Goal: Information Seeking & Learning: Understand process/instructions

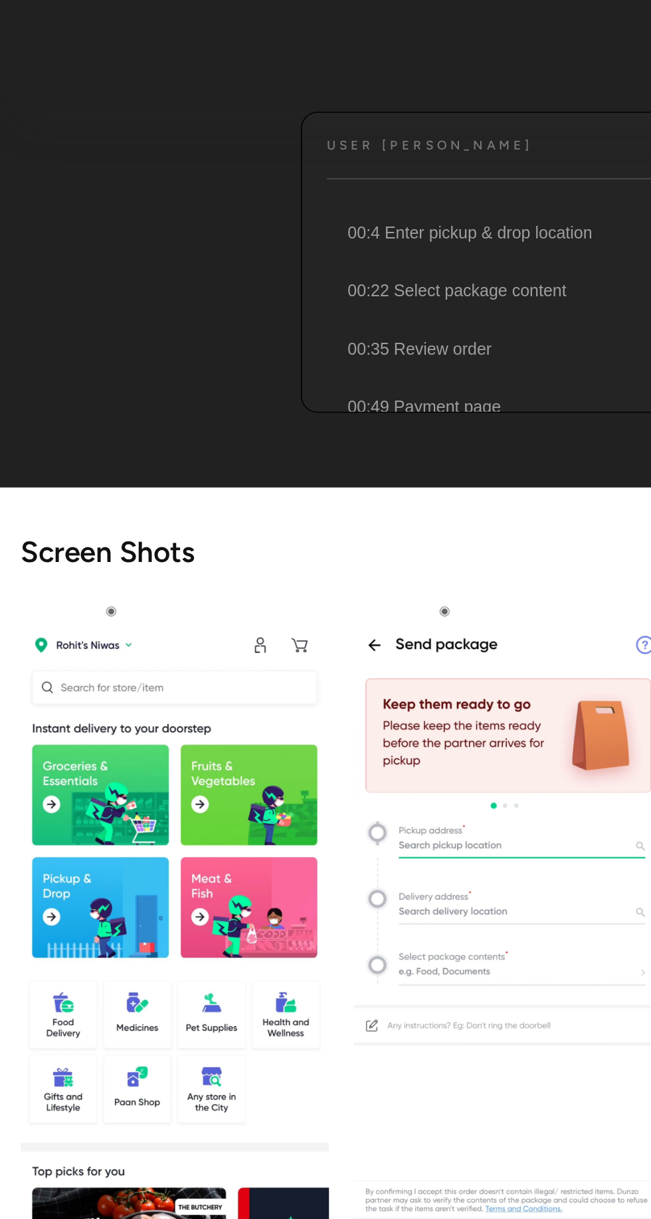
click at [66, 819] on img "open lightbox" at bounding box center [111, 817] width 197 height 439
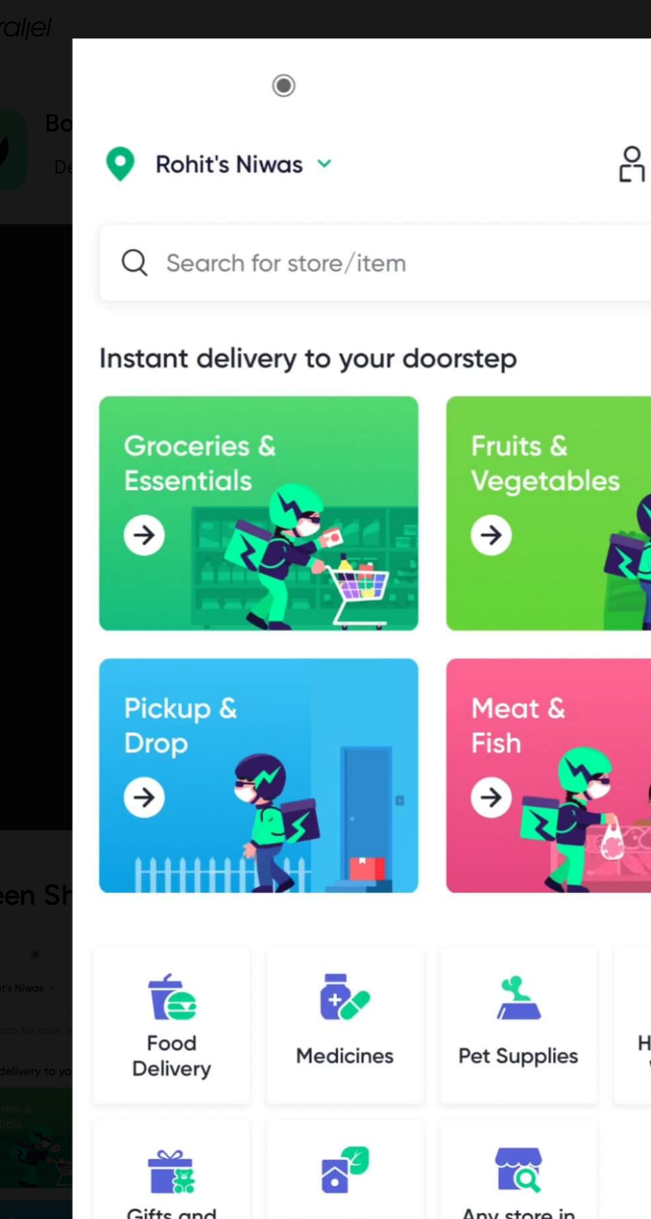
click at [231, 530] on img at bounding box center [325, 537] width 461 height 1024
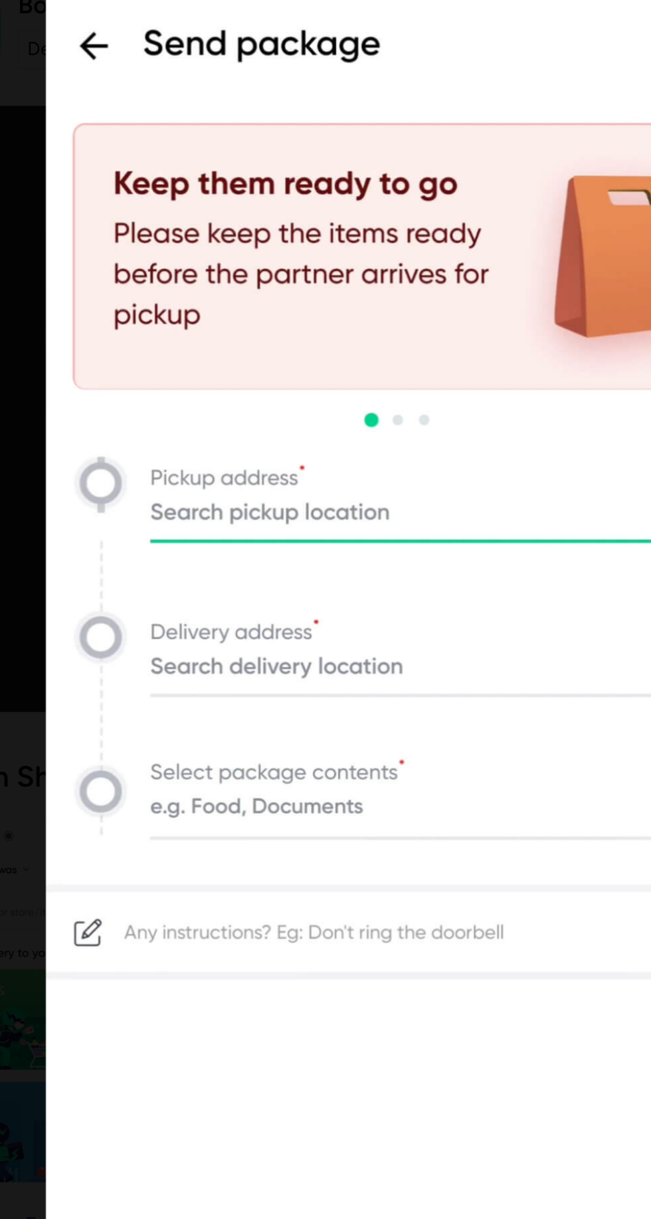
click at [239, 429] on img at bounding box center [325, 537] width 461 height 1024
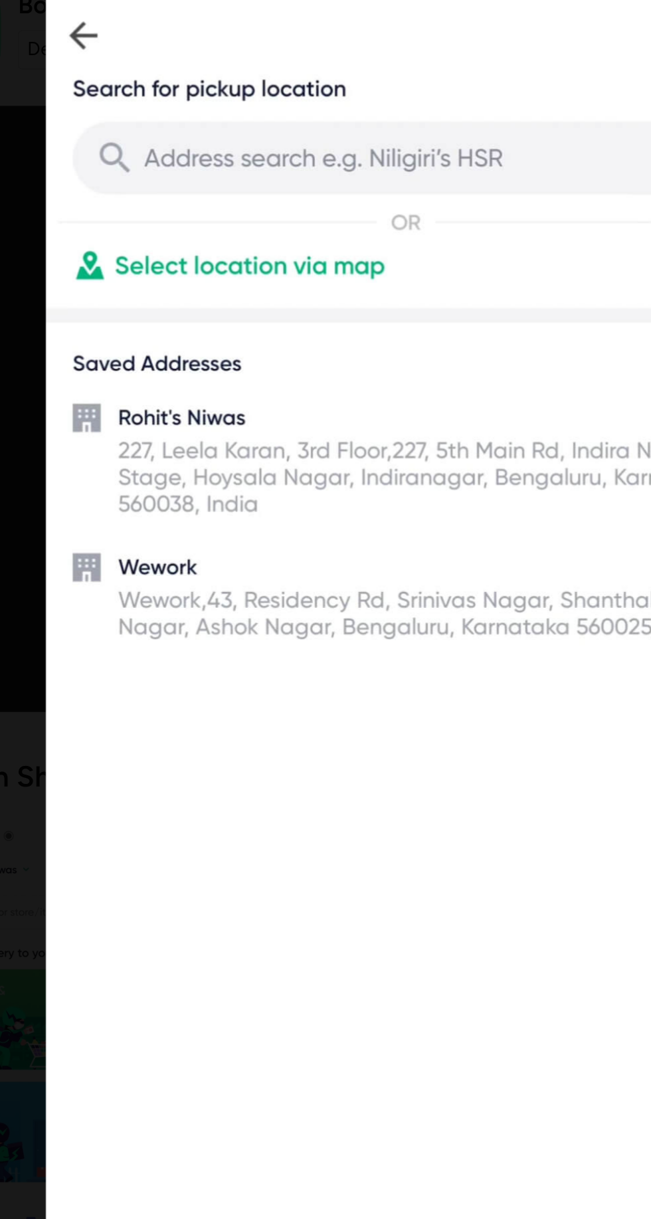
click at [299, 186] on img at bounding box center [325, 537] width 461 height 1024
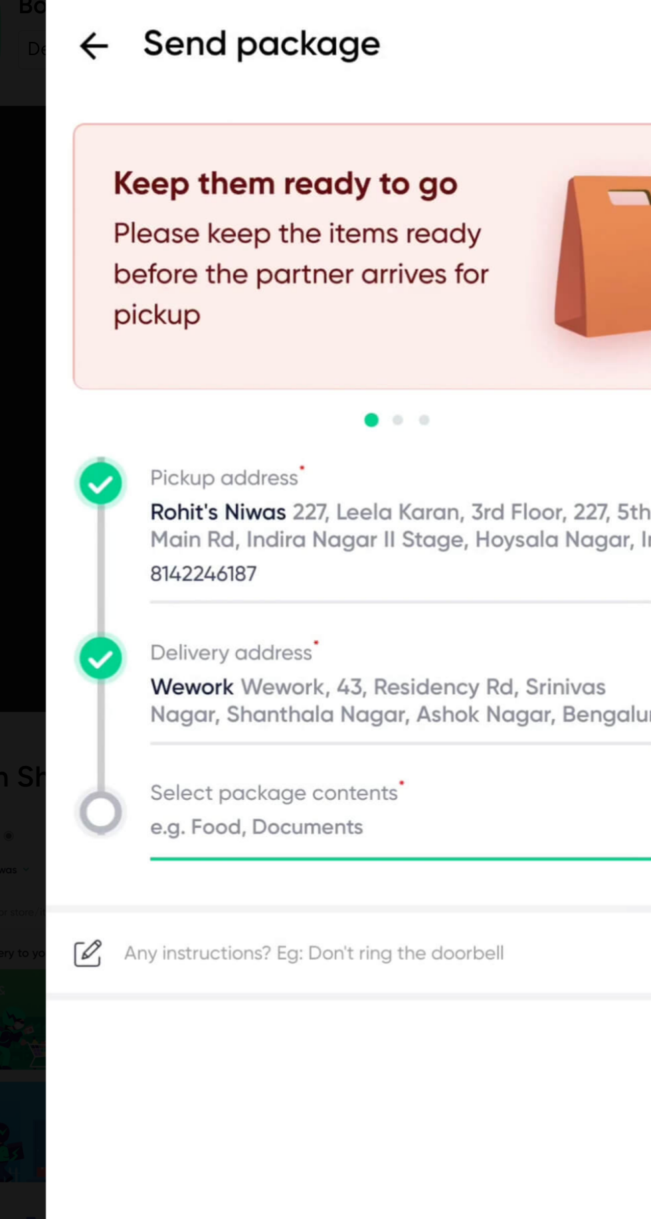
click at [233, 452] on img at bounding box center [325, 537] width 461 height 1024
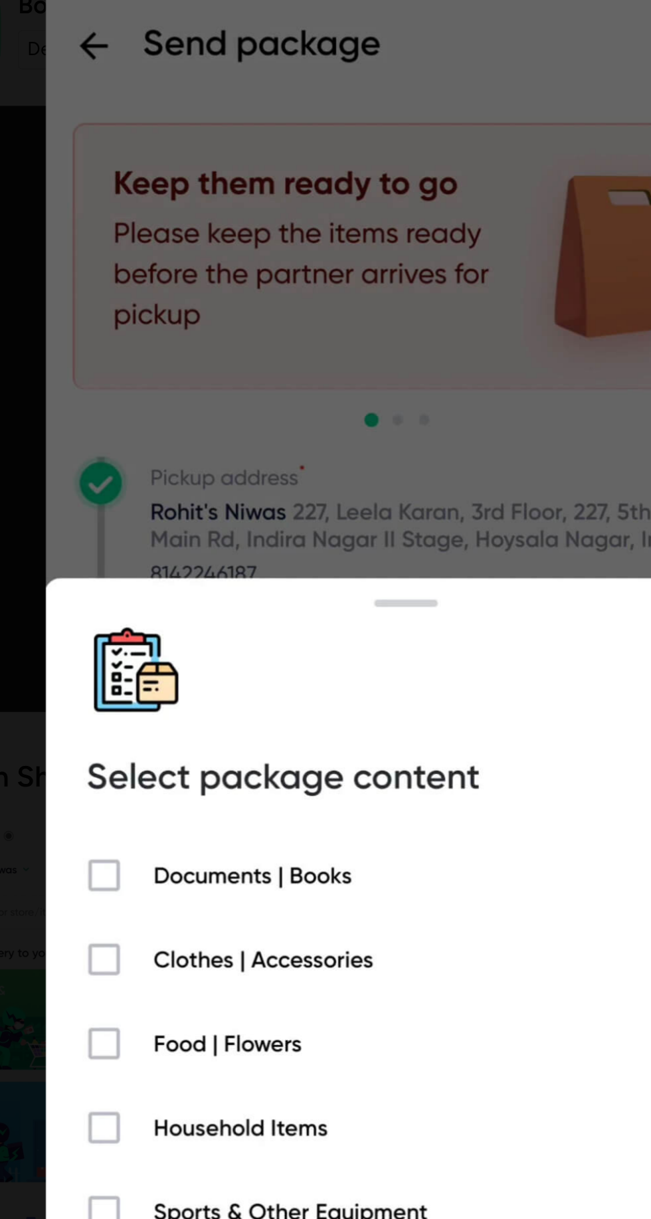
scroll to position [0, 639]
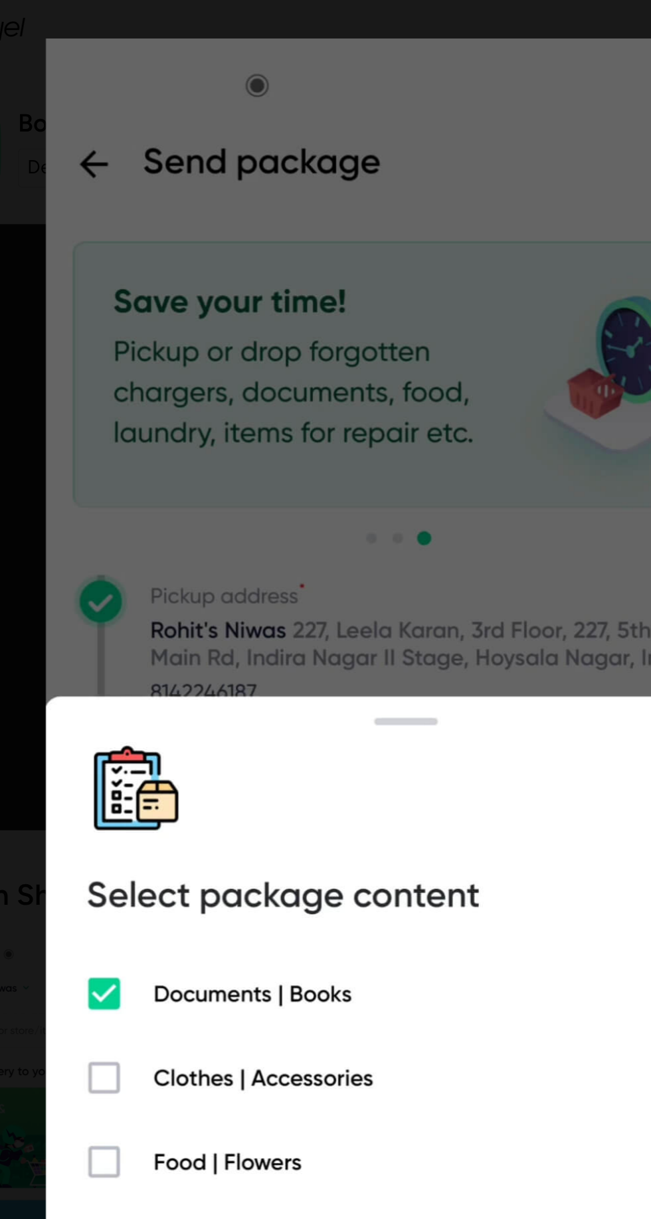
click at [243, 306] on img at bounding box center [325, 537] width 461 height 1024
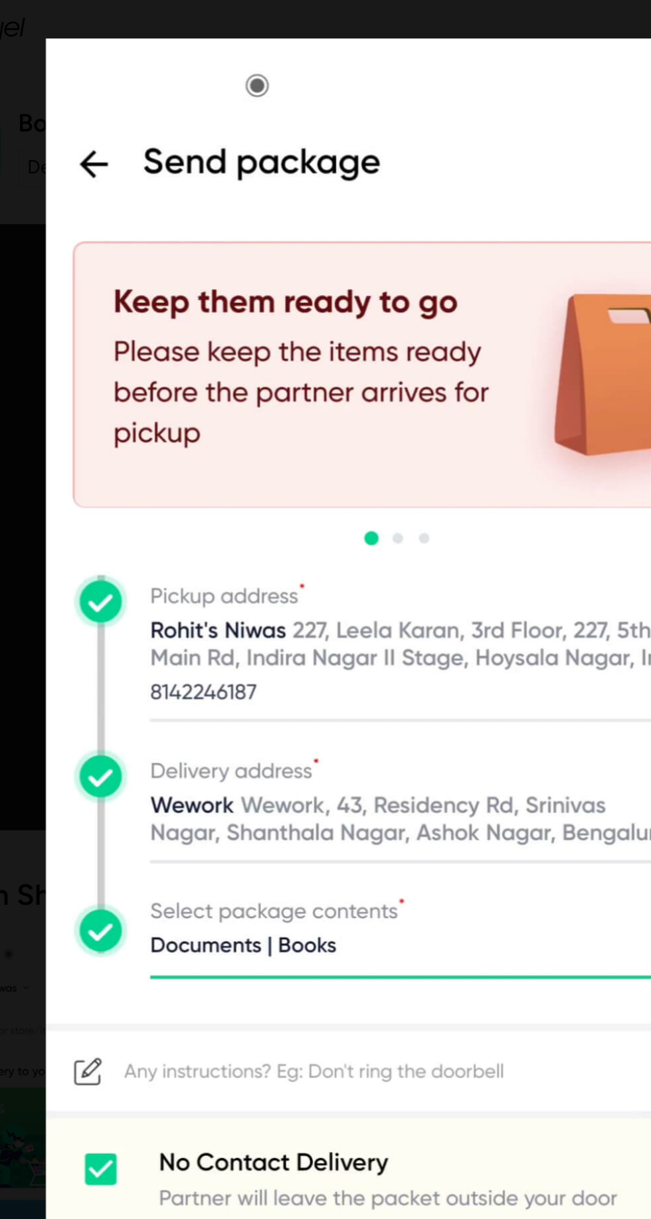
click at [163, 429] on img at bounding box center [325, 537] width 461 height 1024
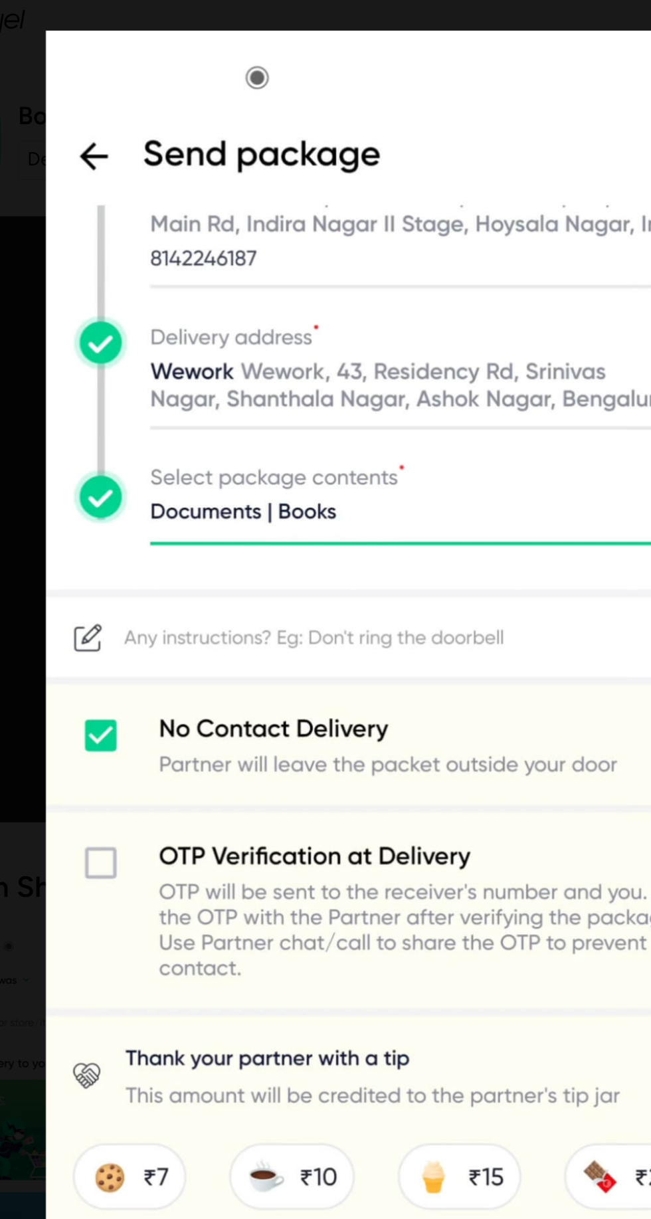
click at [105, 103] on img at bounding box center [325, 537] width 461 height 1024
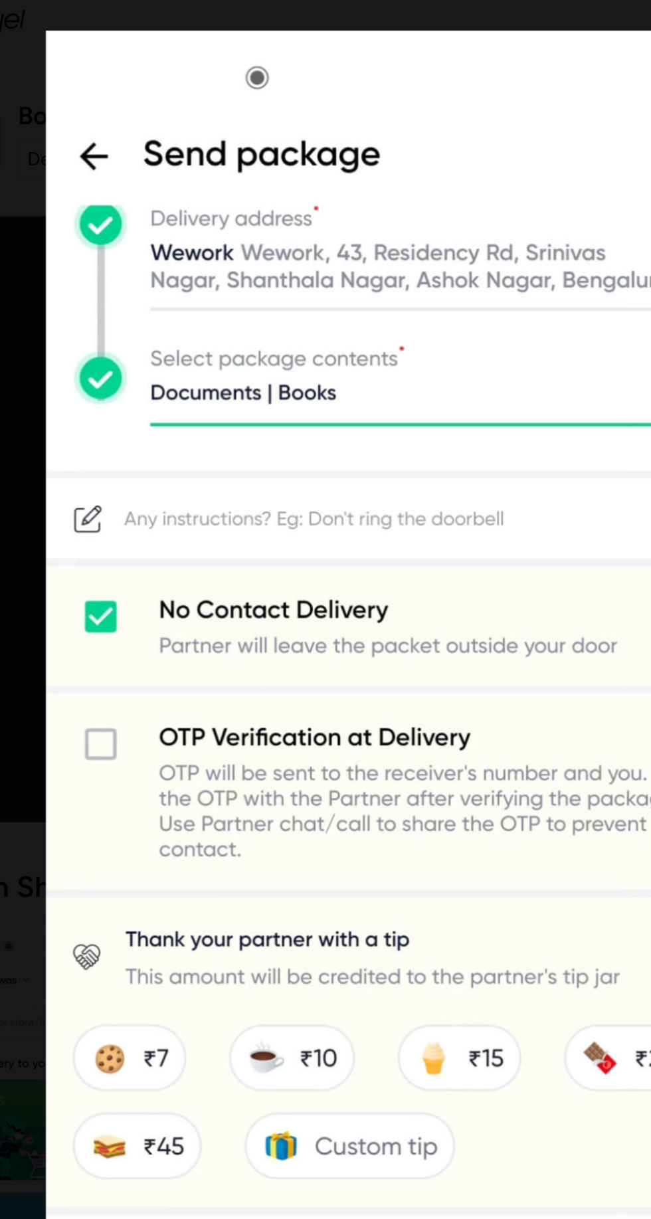
scroll to position [0, 940]
click at [106, 114] on img at bounding box center [325, 537] width 461 height 1024
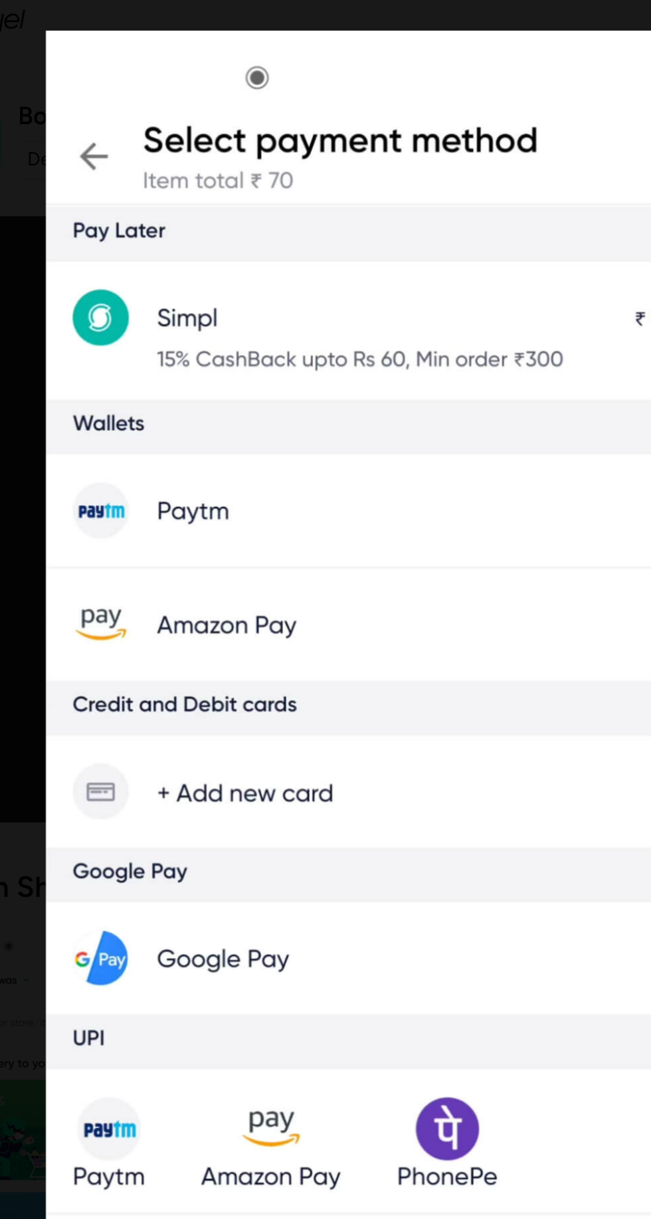
click at [105, 93] on img at bounding box center [325, 537] width 461 height 1024
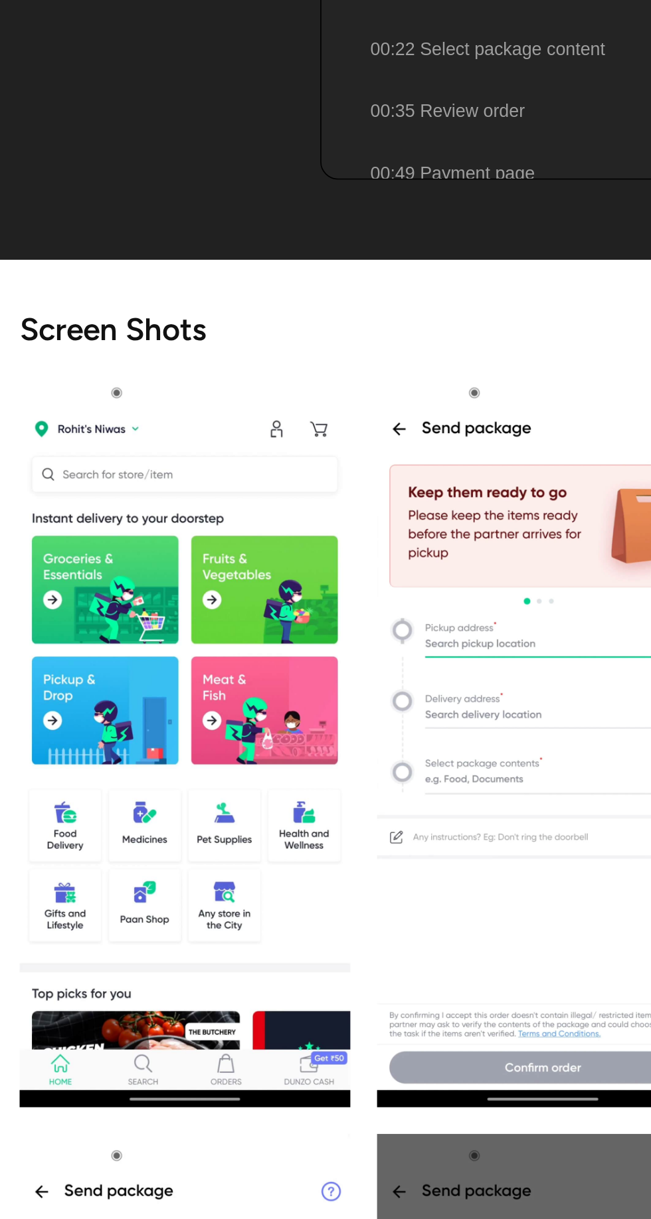
click at [68, 793] on img "open lightbox" at bounding box center [111, 813] width 197 height 439
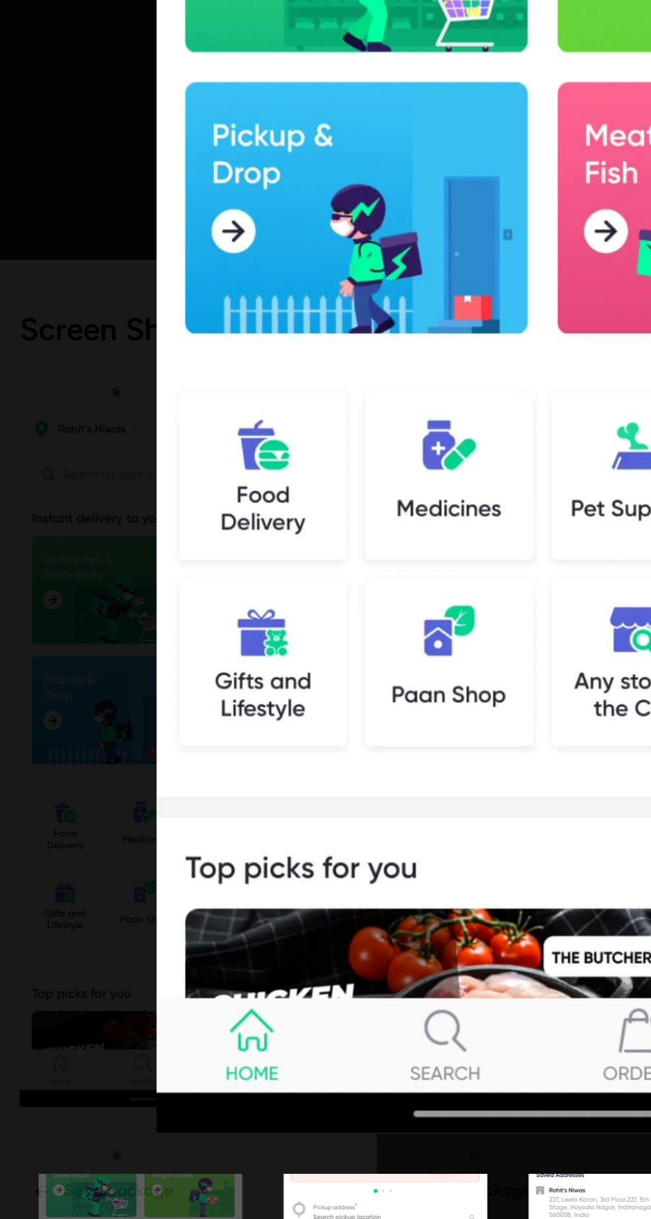
scroll to position [4, 0]
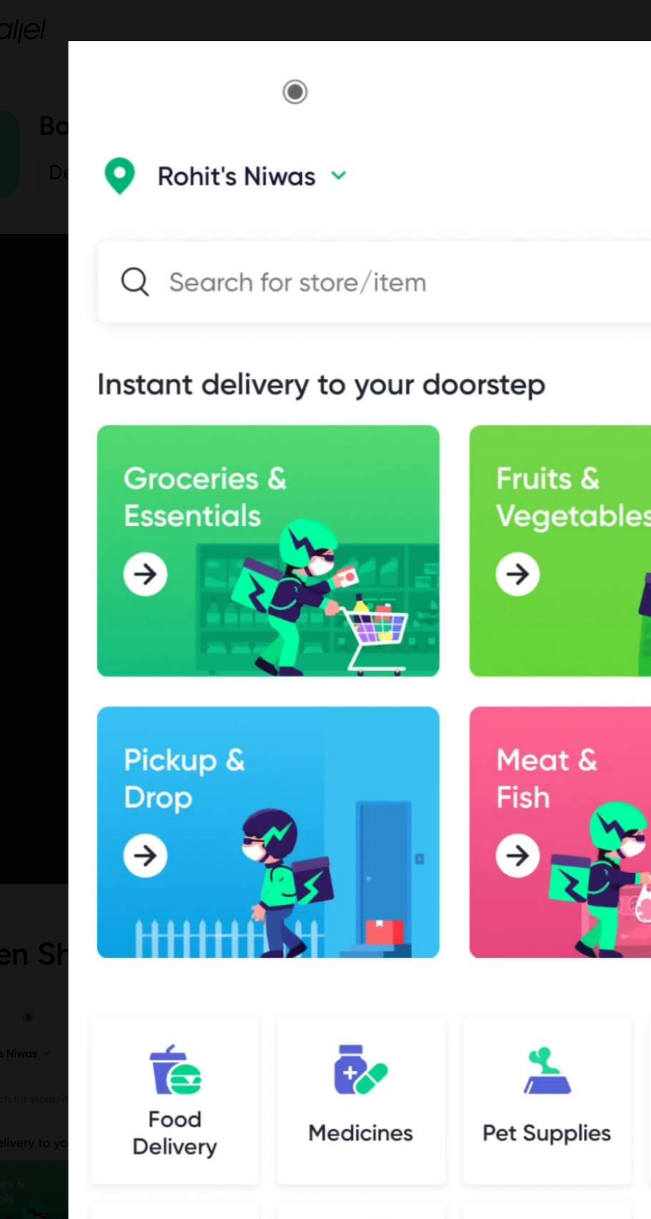
click at [225, 512] on img at bounding box center [325, 537] width 461 height 1024
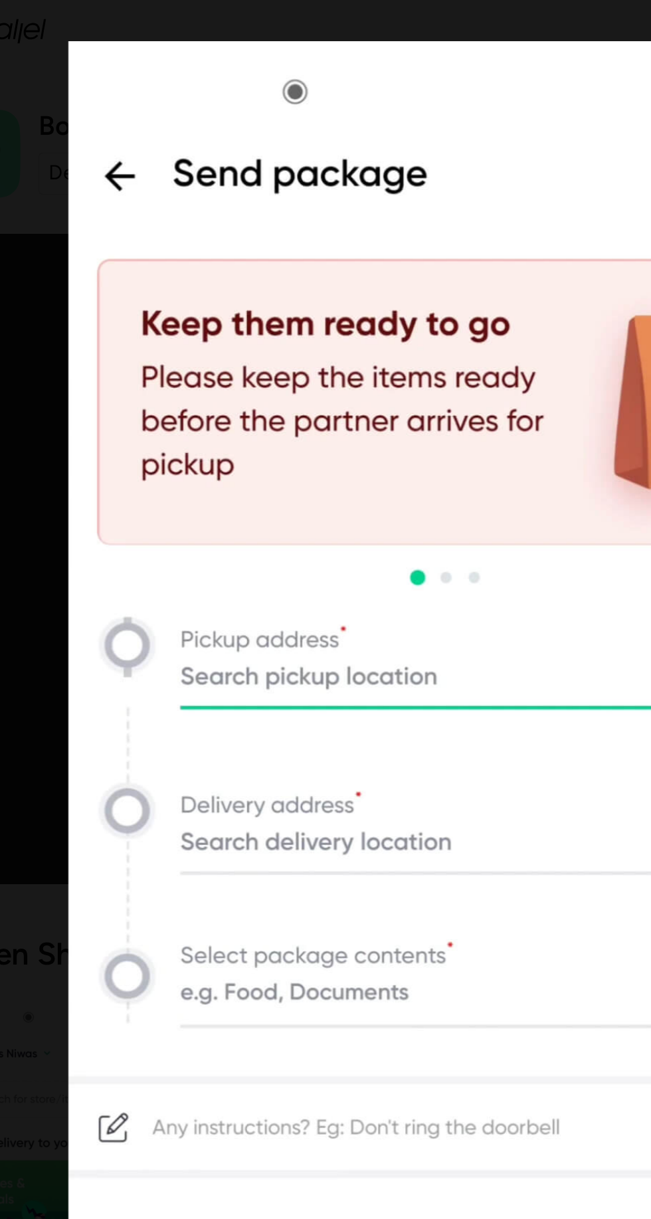
click at [201, 424] on img at bounding box center [325, 537] width 461 height 1024
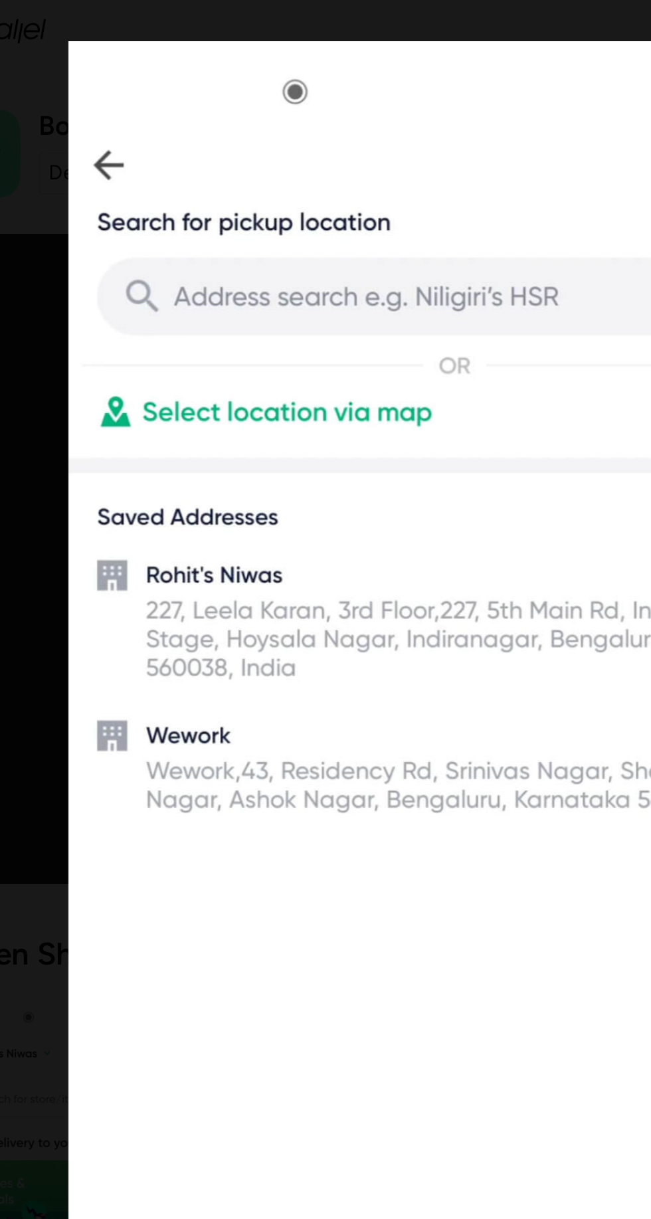
click at [227, 191] on img at bounding box center [325, 537] width 461 height 1024
click at [109, 109] on img at bounding box center [325, 537] width 461 height 1024
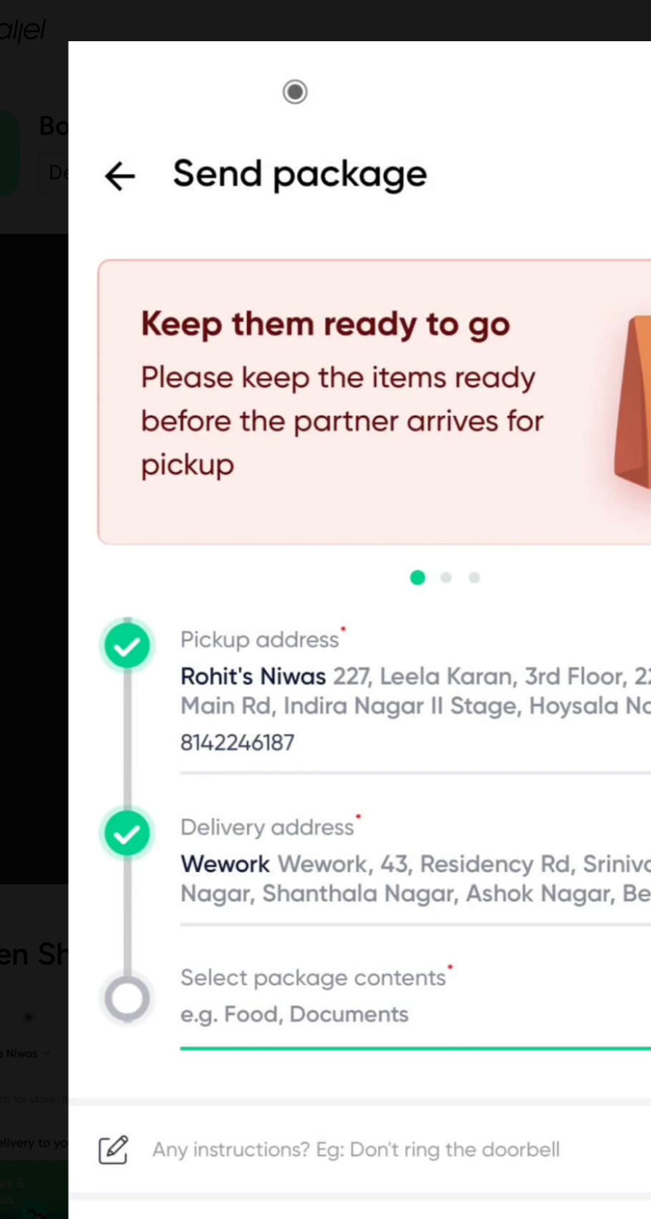
click at [109, 96] on img at bounding box center [325, 537] width 461 height 1024
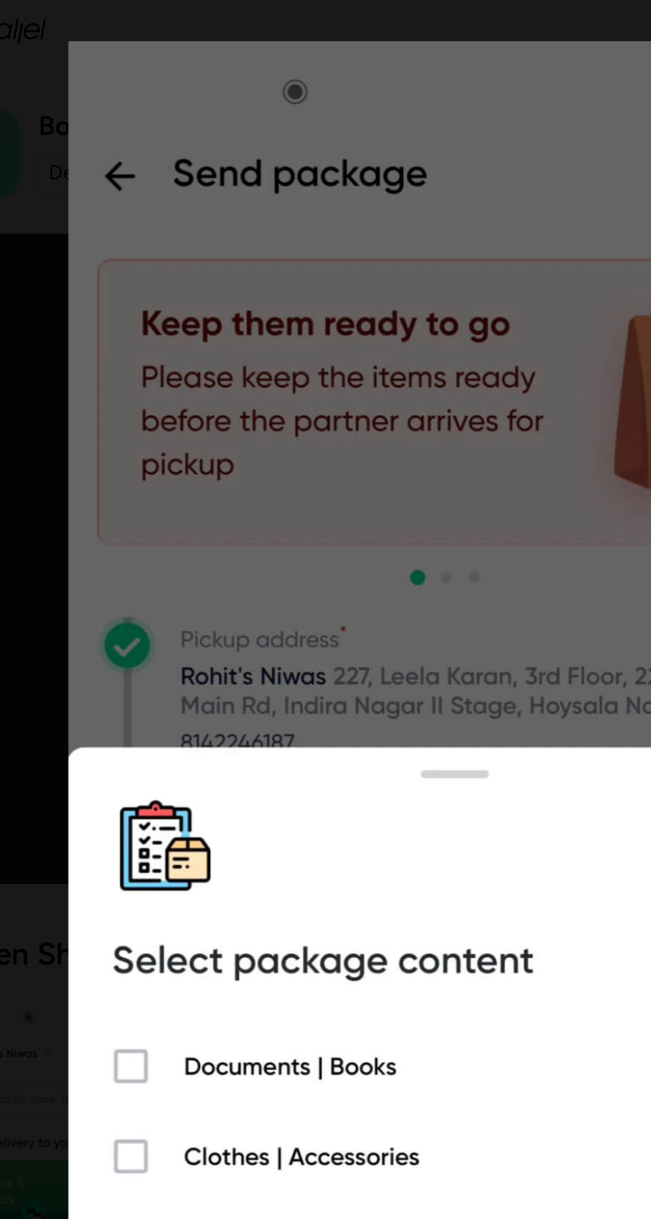
scroll to position [0, 639]
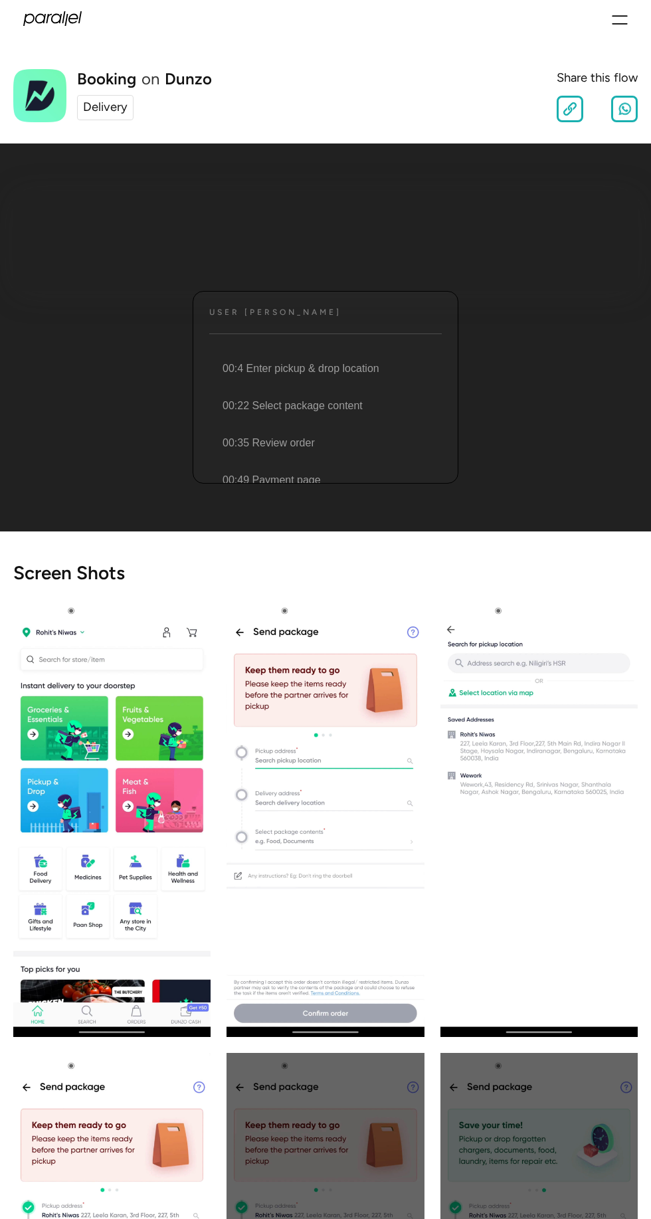
scroll to position [8, 0]
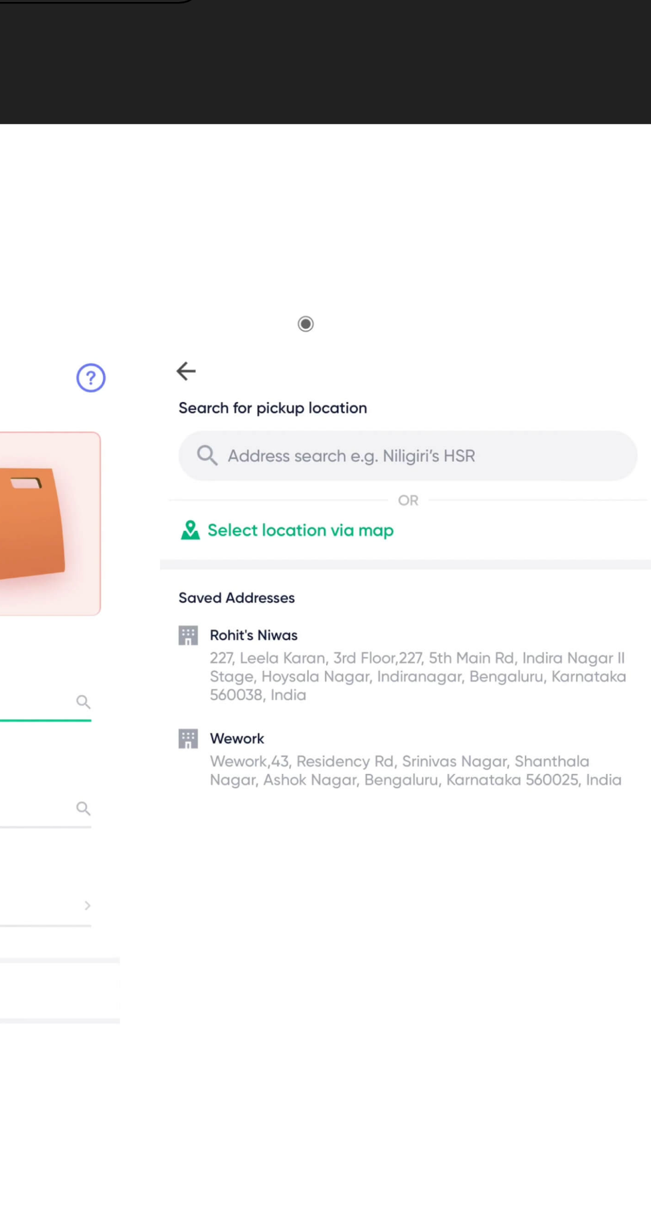
click at [570, 653] on img "open lightbox" at bounding box center [539, 809] width 197 height 439
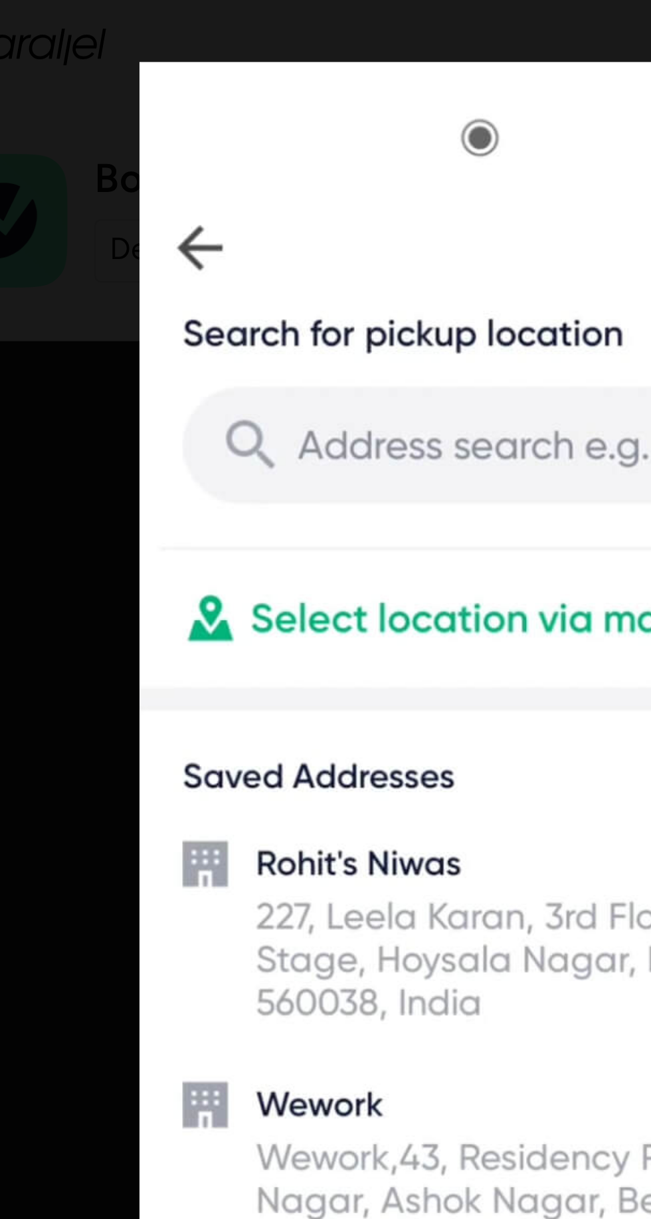
click at [192, 191] on img at bounding box center [325, 537] width 461 height 1024
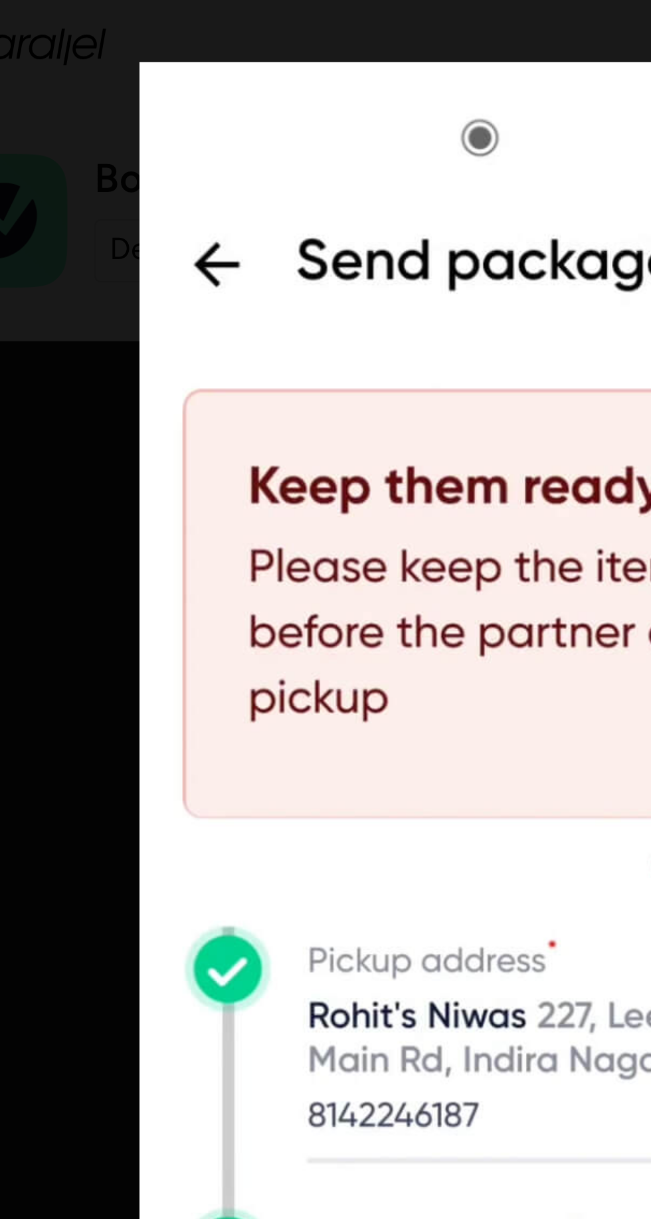
click at [112, 119] on img at bounding box center [325, 537] width 461 height 1024
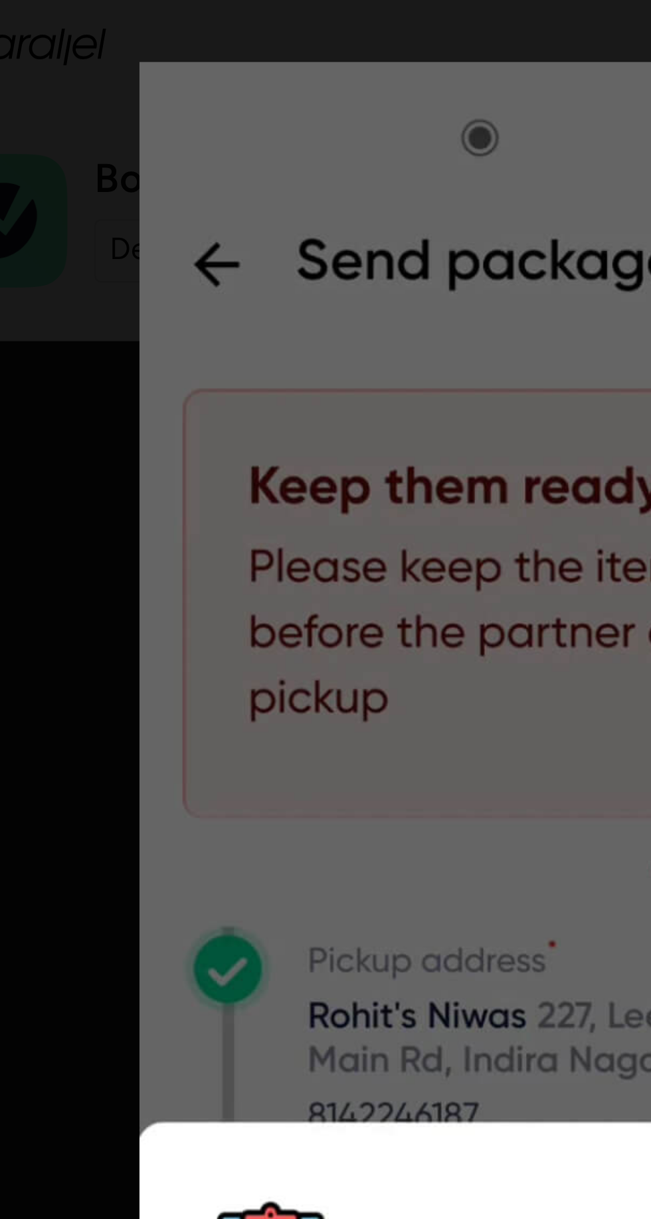
scroll to position [0, 639]
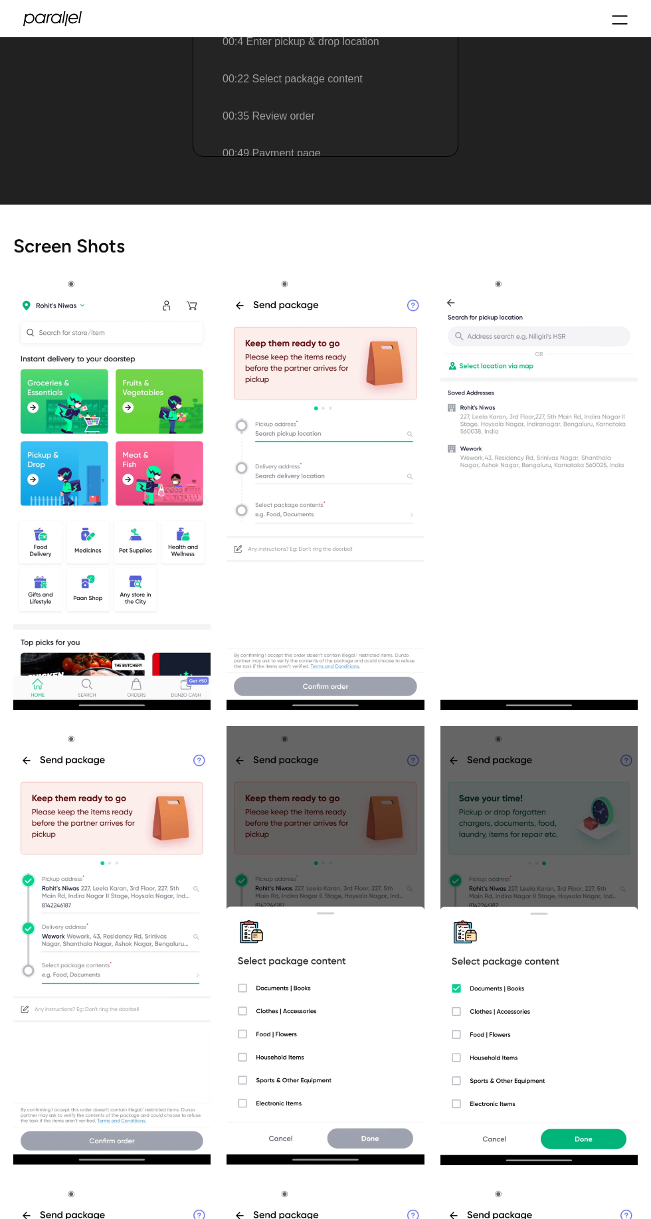
scroll to position [322, 0]
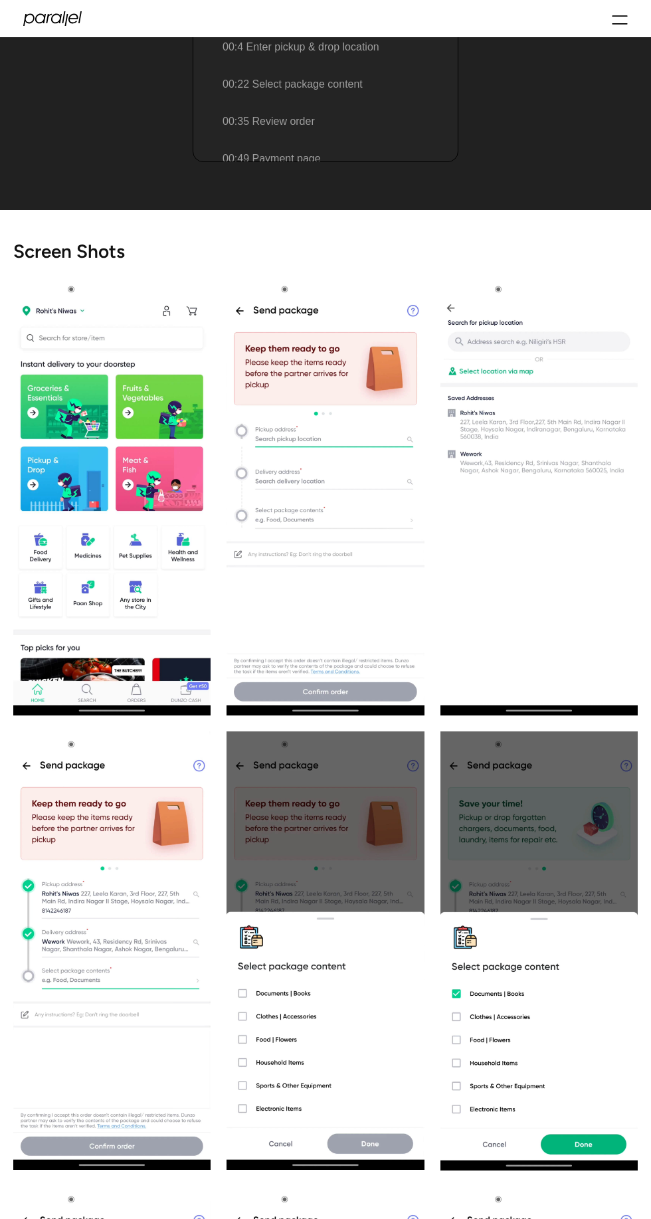
click at [105, 464] on img "open lightbox" at bounding box center [111, 495] width 197 height 439
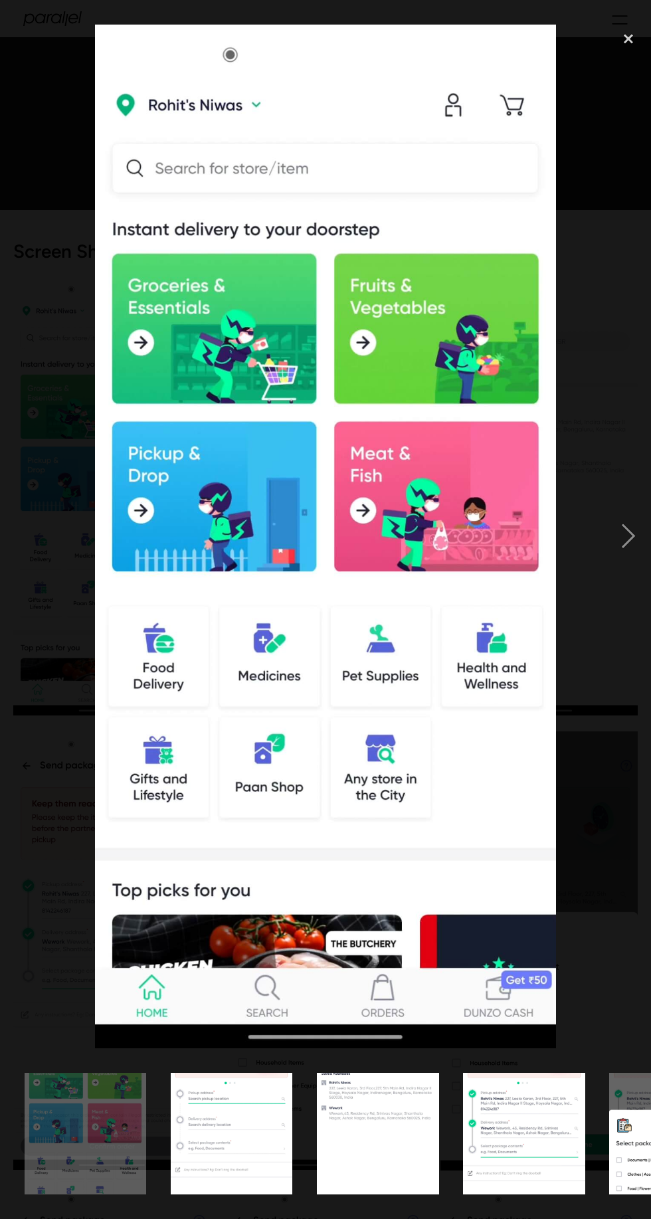
click at [287, 713] on img at bounding box center [325, 537] width 461 height 1024
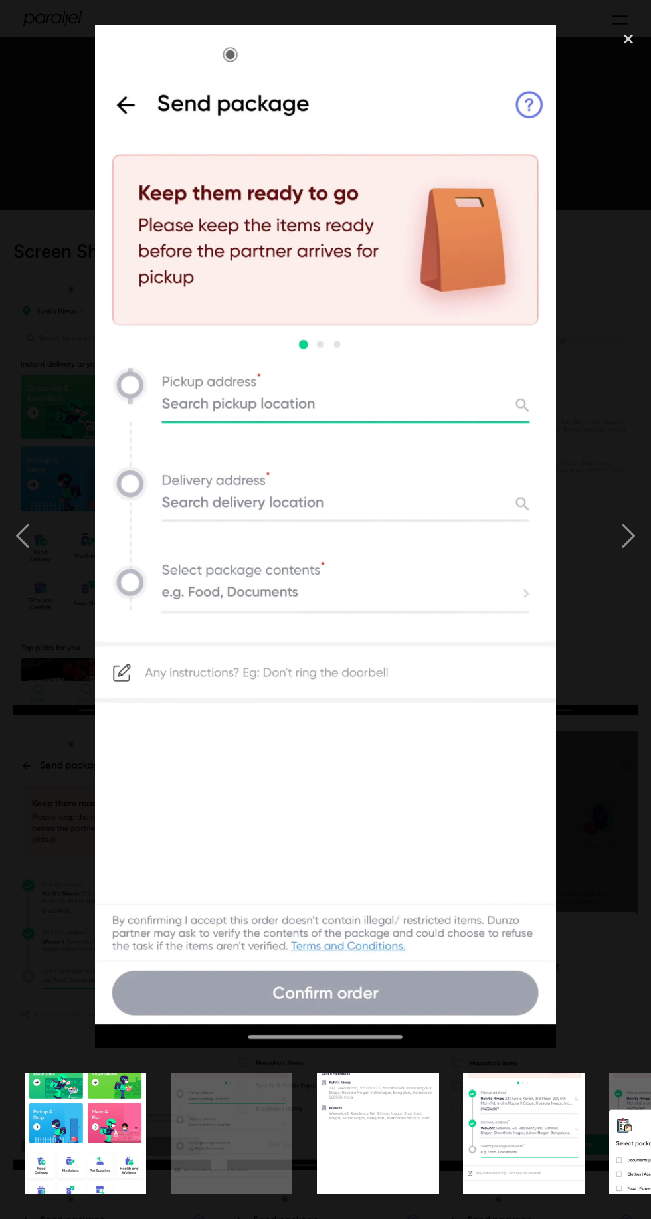
click at [297, 417] on img at bounding box center [325, 537] width 461 height 1024
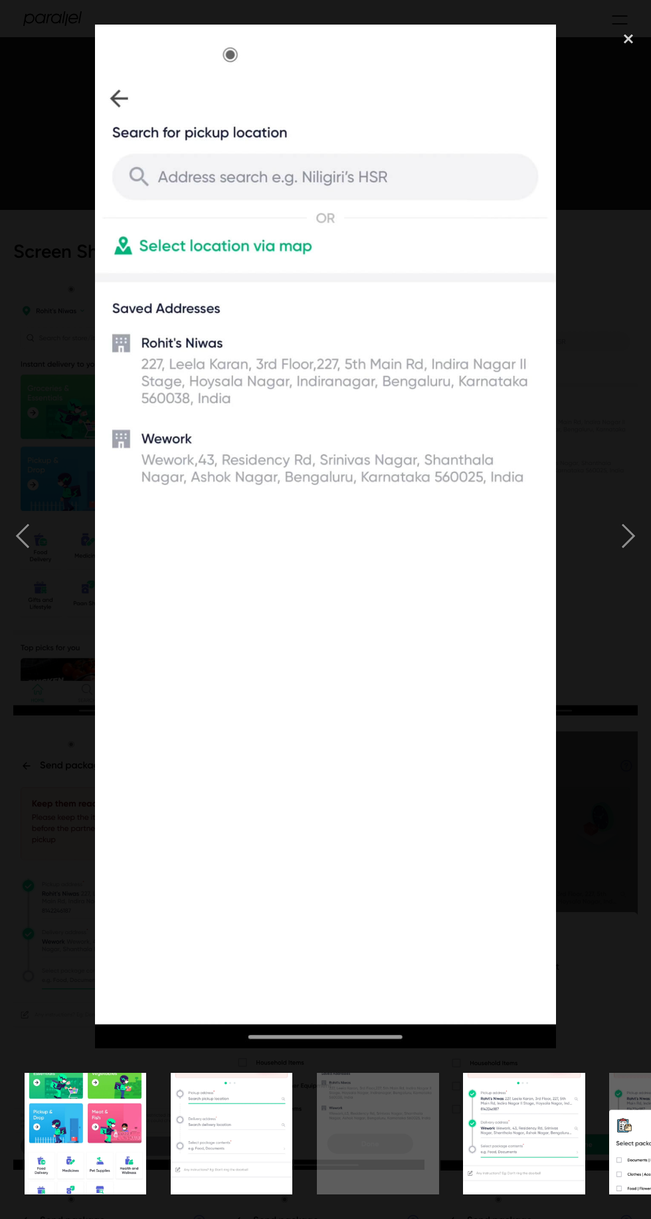
click at [112, 155] on img at bounding box center [325, 537] width 461 height 1024
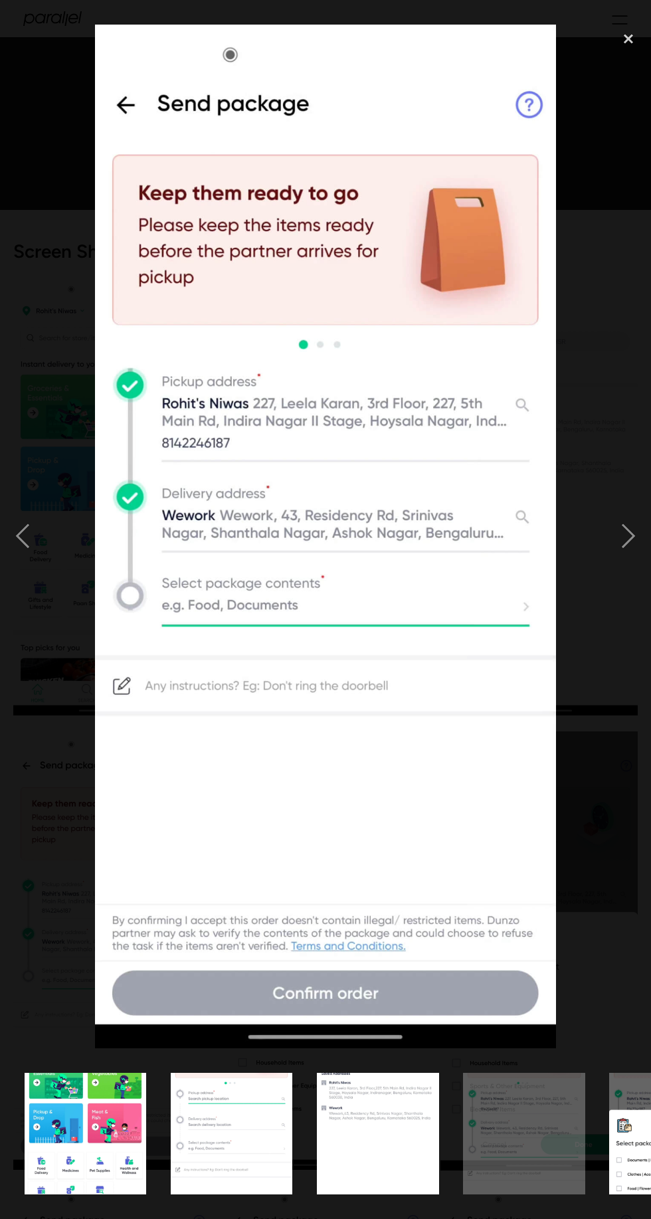
click at [101, 132] on img at bounding box center [325, 537] width 461 height 1024
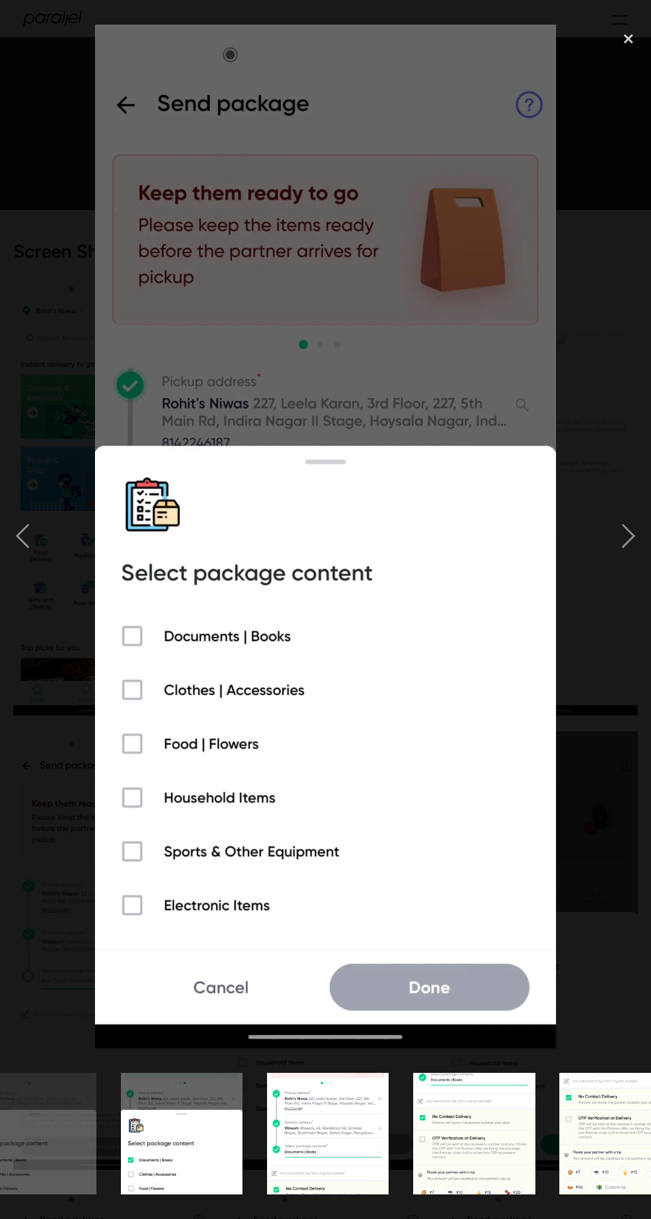
scroll to position [0, 639]
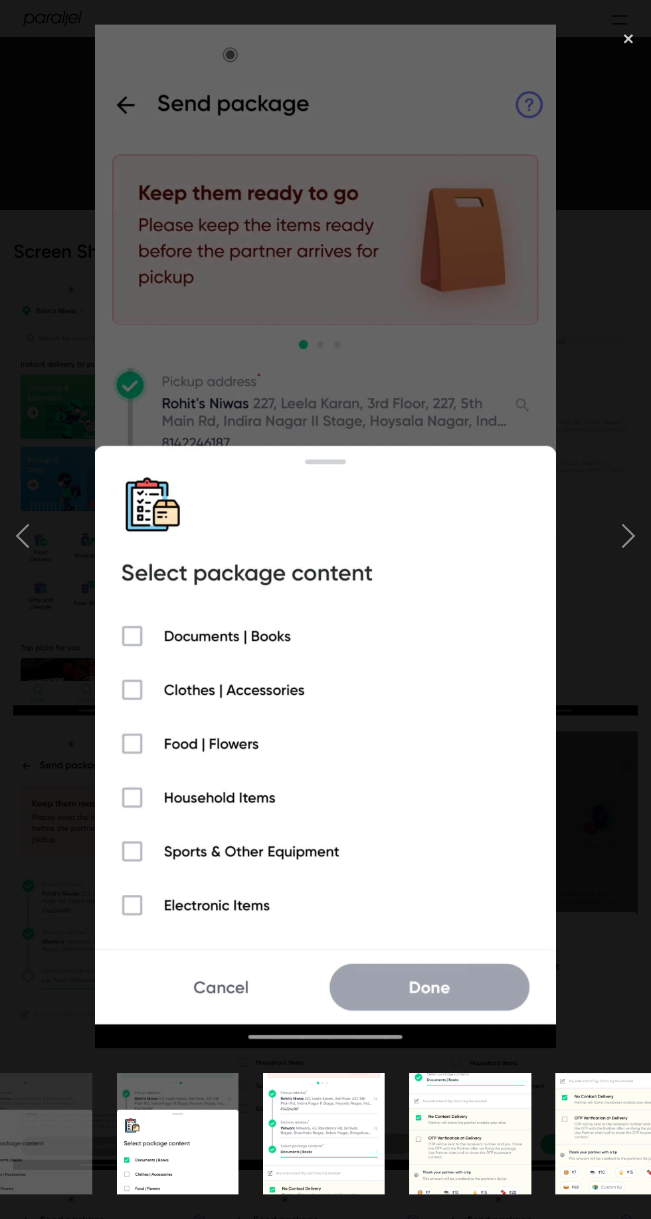
click at [235, 1054] on div "show item 6 of 10" at bounding box center [177, 1134] width 146 height 171
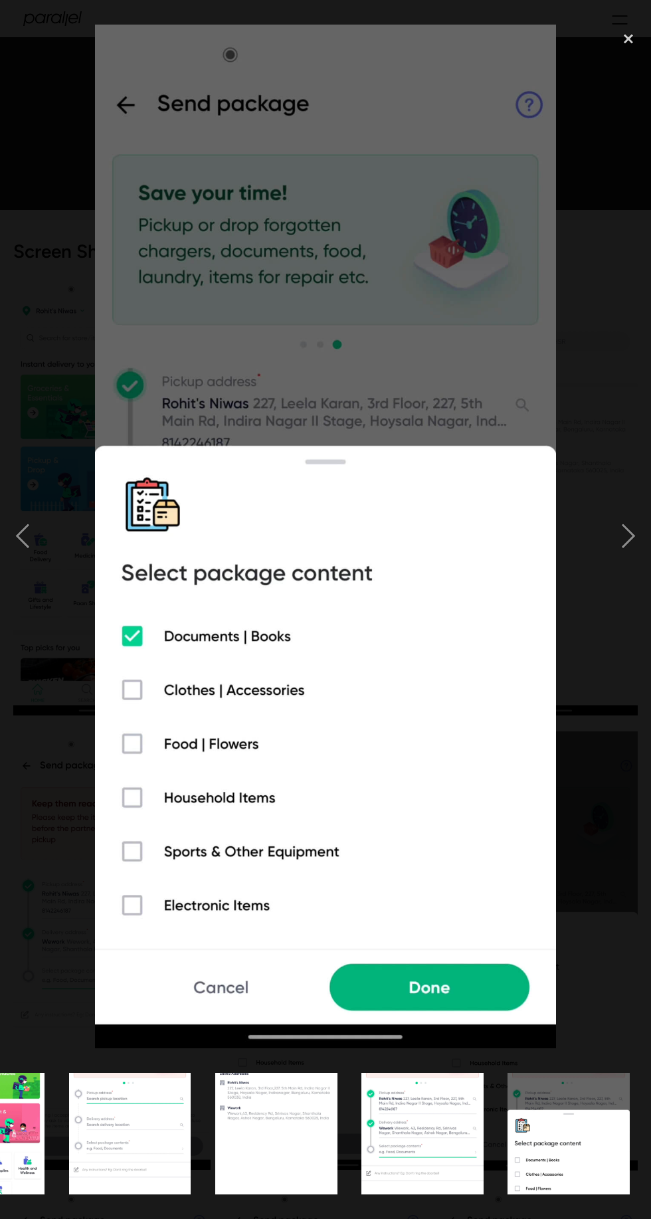
scroll to position [0, 0]
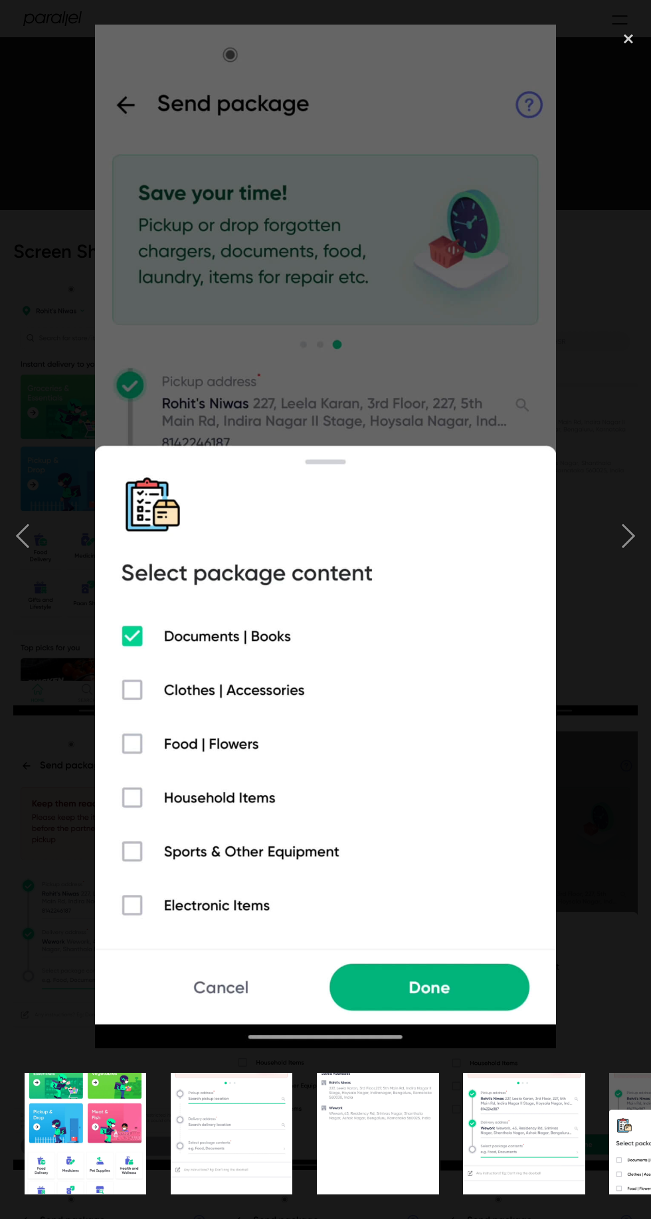
click at [91, 1112] on img "show item 1 of 10" at bounding box center [86, 1134] width 122 height 271
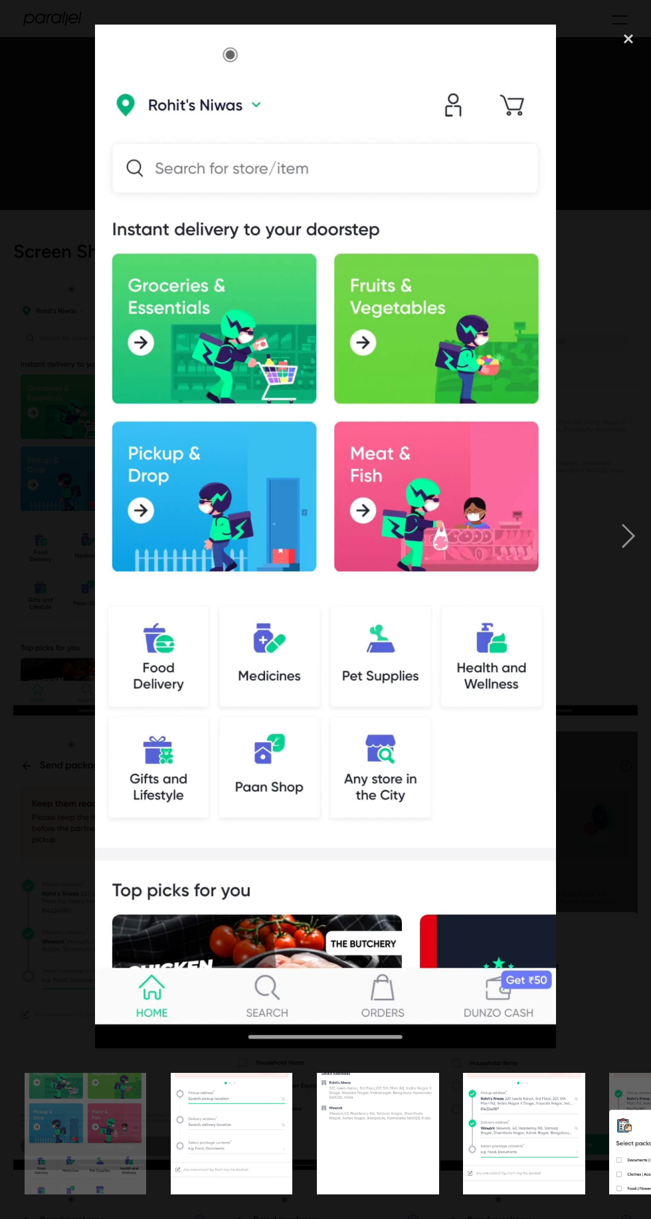
click at [276, 167] on img at bounding box center [325, 537] width 461 height 1024
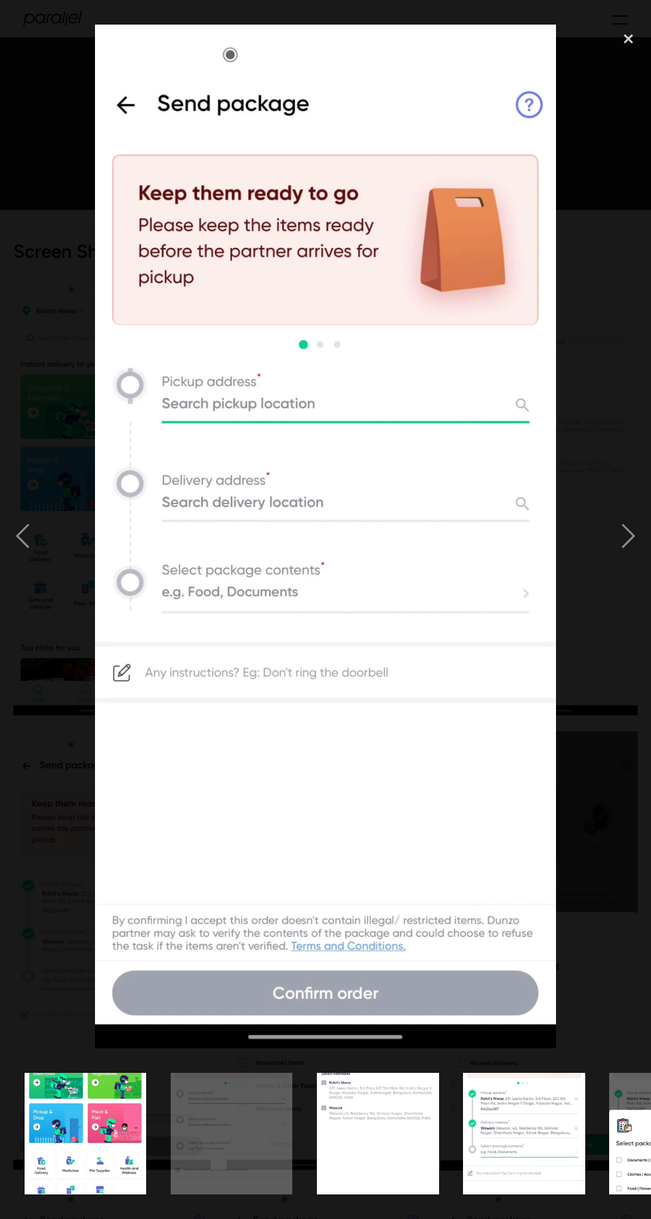
click at [132, 109] on img at bounding box center [325, 537] width 461 height 1024
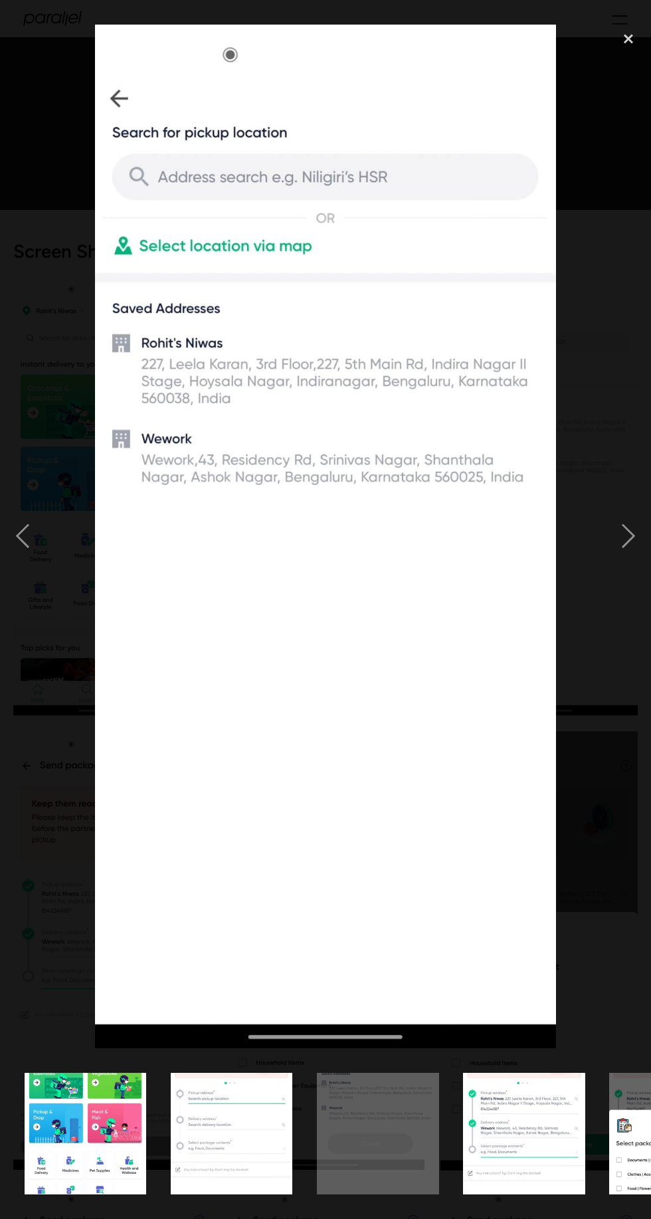
click at [104, 112] on img at bounding box center [325, 537] width 461 height 1024
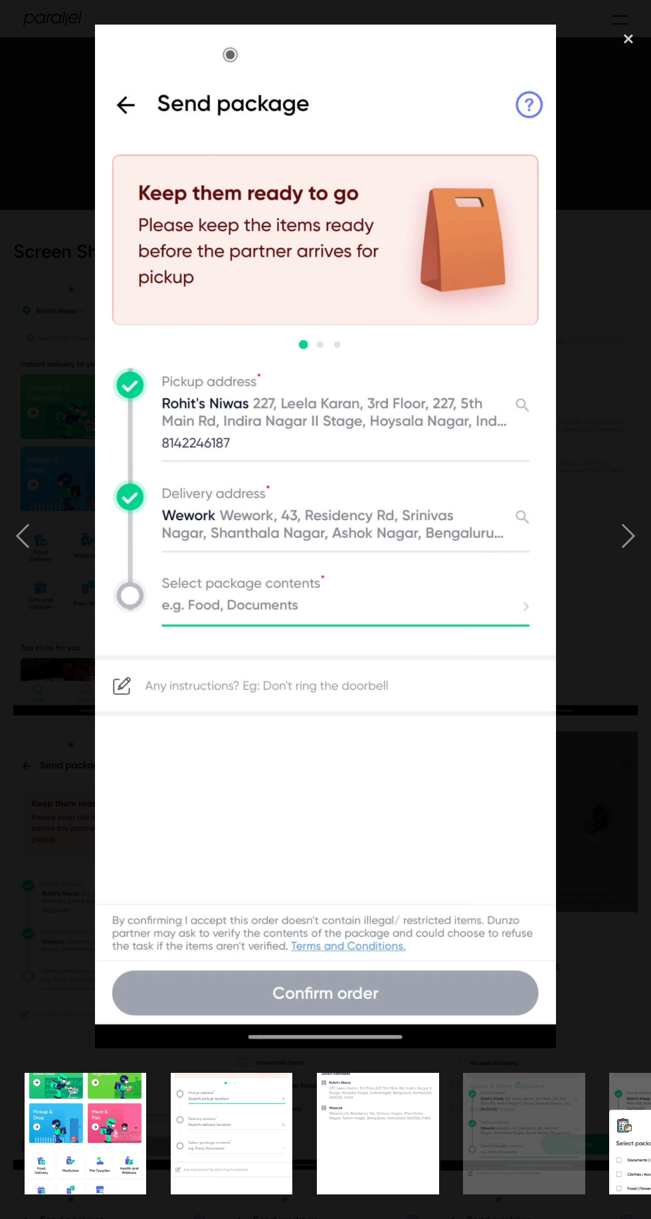
click at [92, 1116] on img "show item 1 of 10" at bounding box center [86, 1134] width 122 height 271
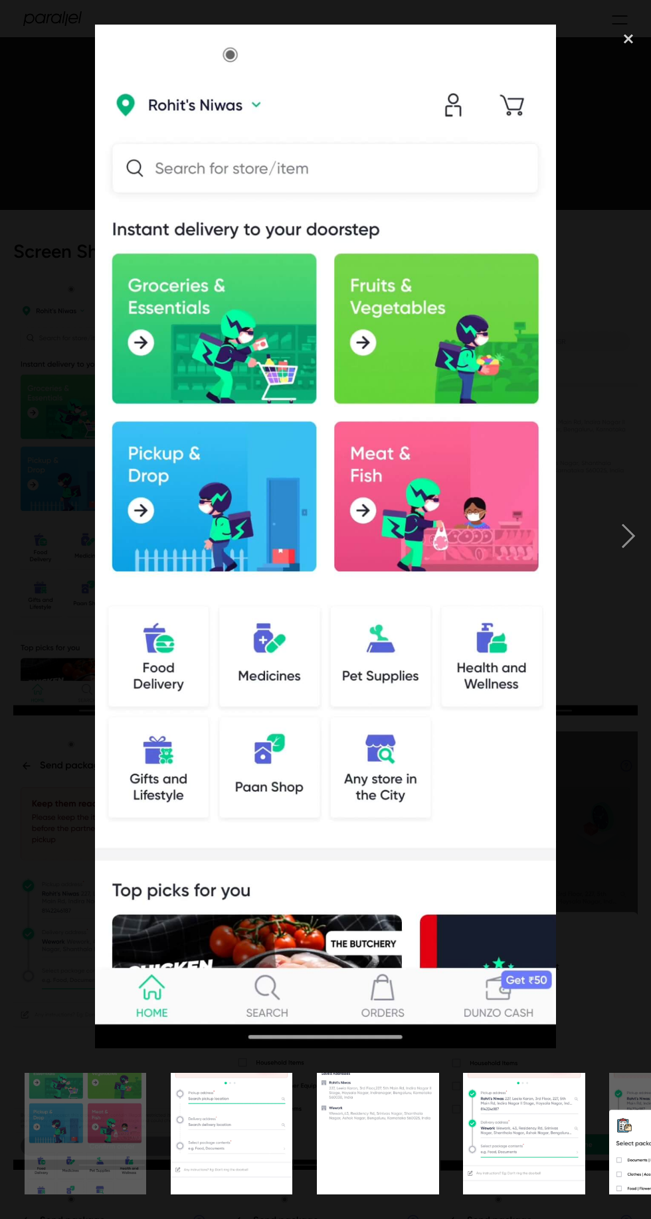
click at [251, 107] on img at bounding box center [325, 537] width 461 height 1024
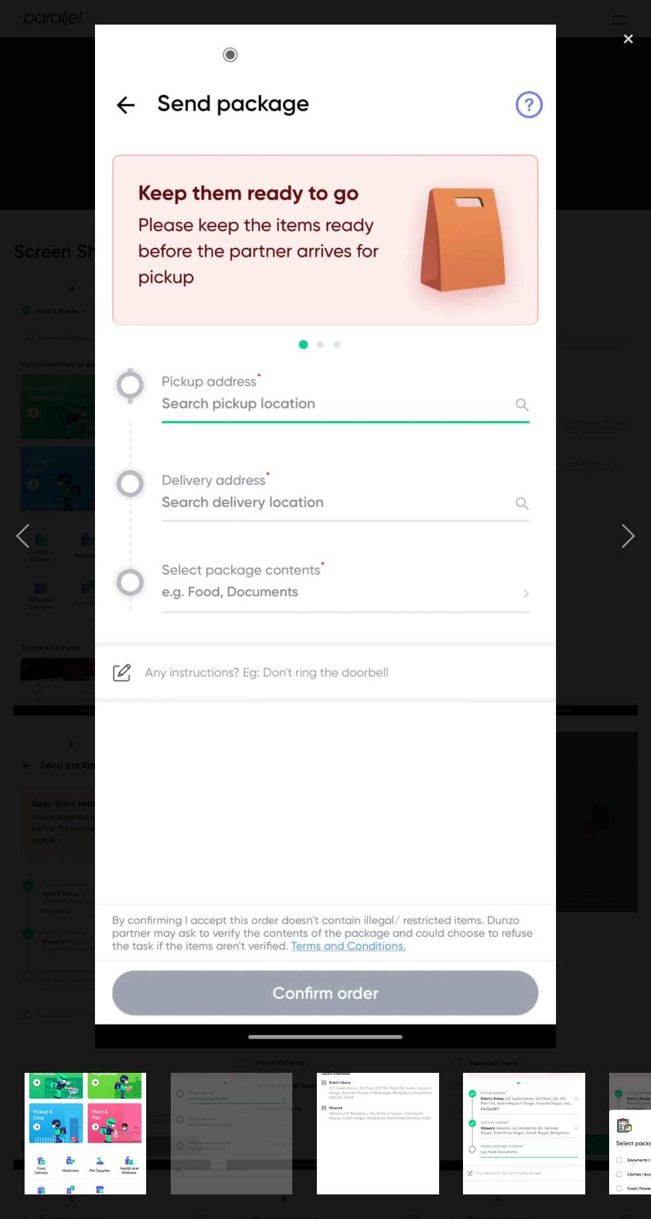
click at [262, 433] on img at bounding box center [325, 537] width 461 height 1024
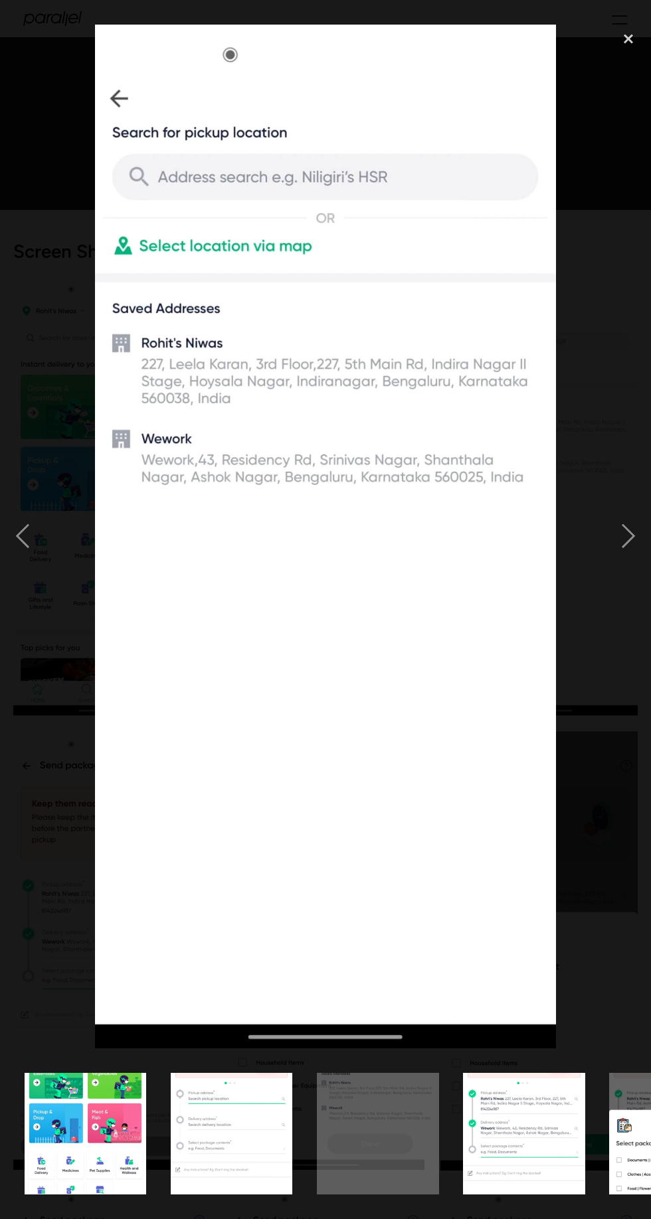
click at [314, 190] on img at bounding box center [325, 537] width 461 height 1024
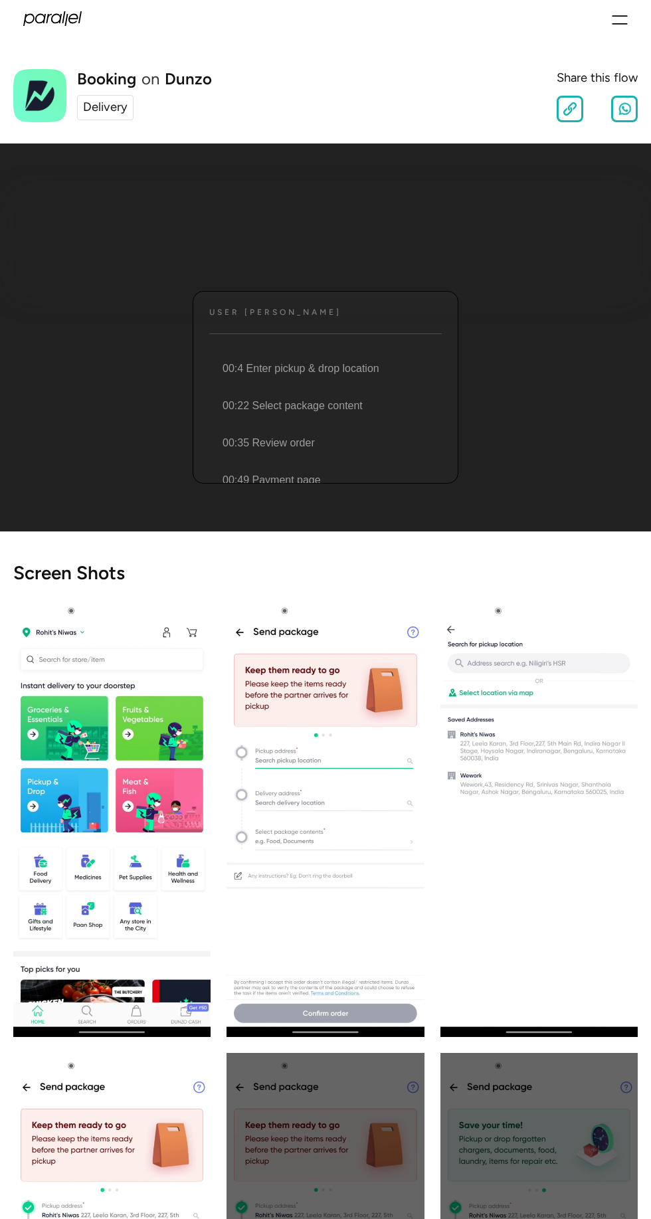
click at [140, 70] on div "Booking on Dunzo Delivery" at bounding box center [112, 95] width 199 height 53
click at [98, 105] on div "Delivery" at bounding box center [105, 107] width 45 height 19
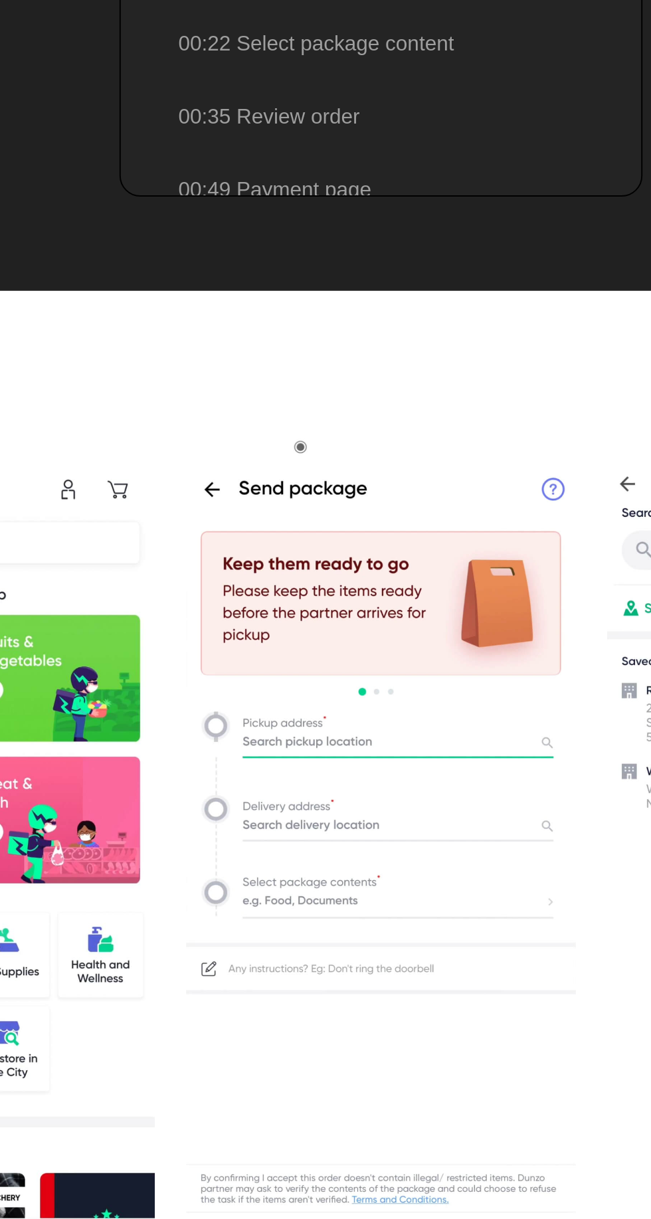
scroll to position [2, 0]
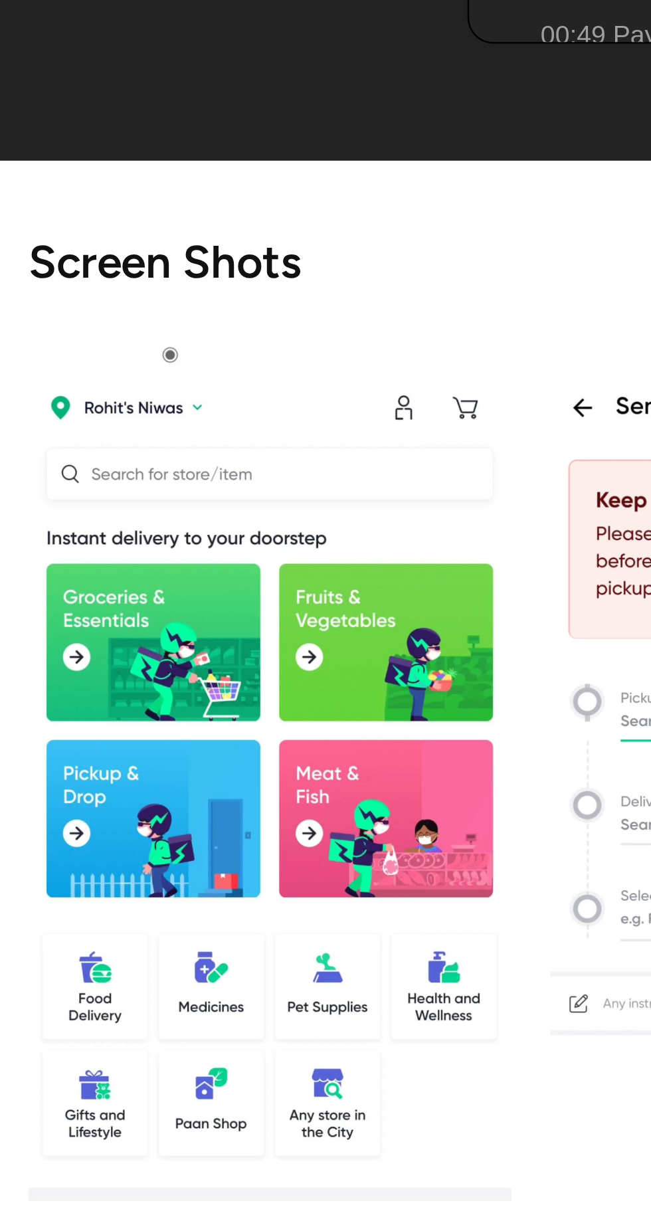
click at [77, 626] on img "open lightbox" at bounding box center [111, 815] width 197 height 439
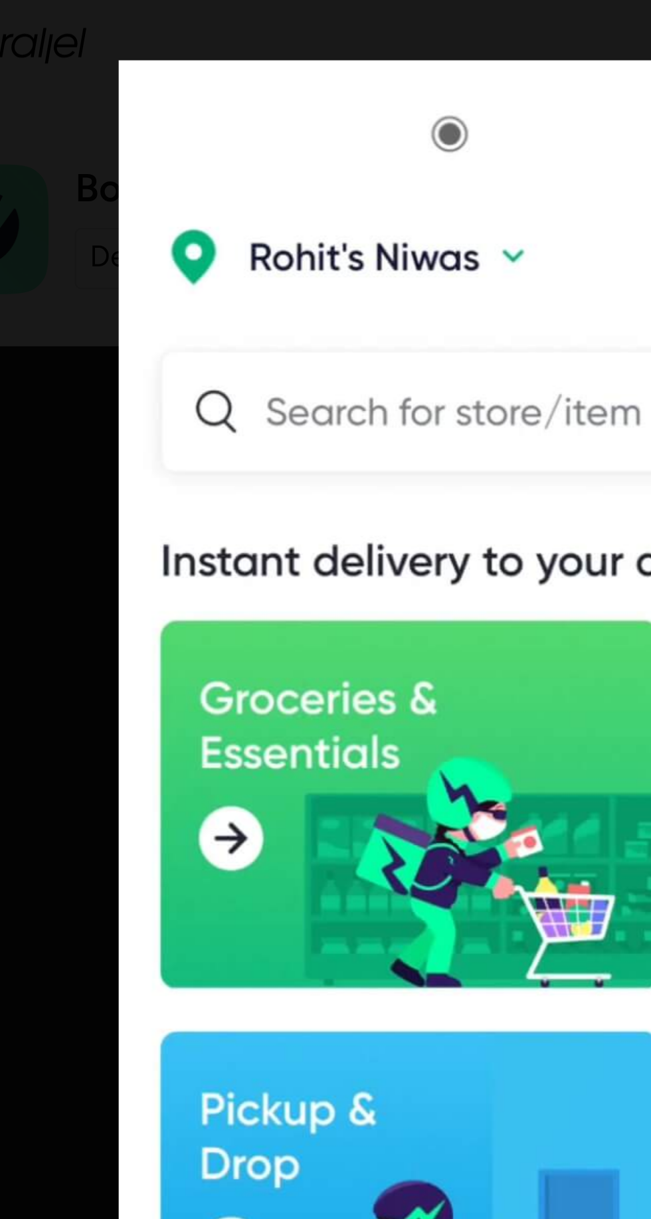
click at [239, 109] on img at bounding box center [325, 537] width 461 height 1024
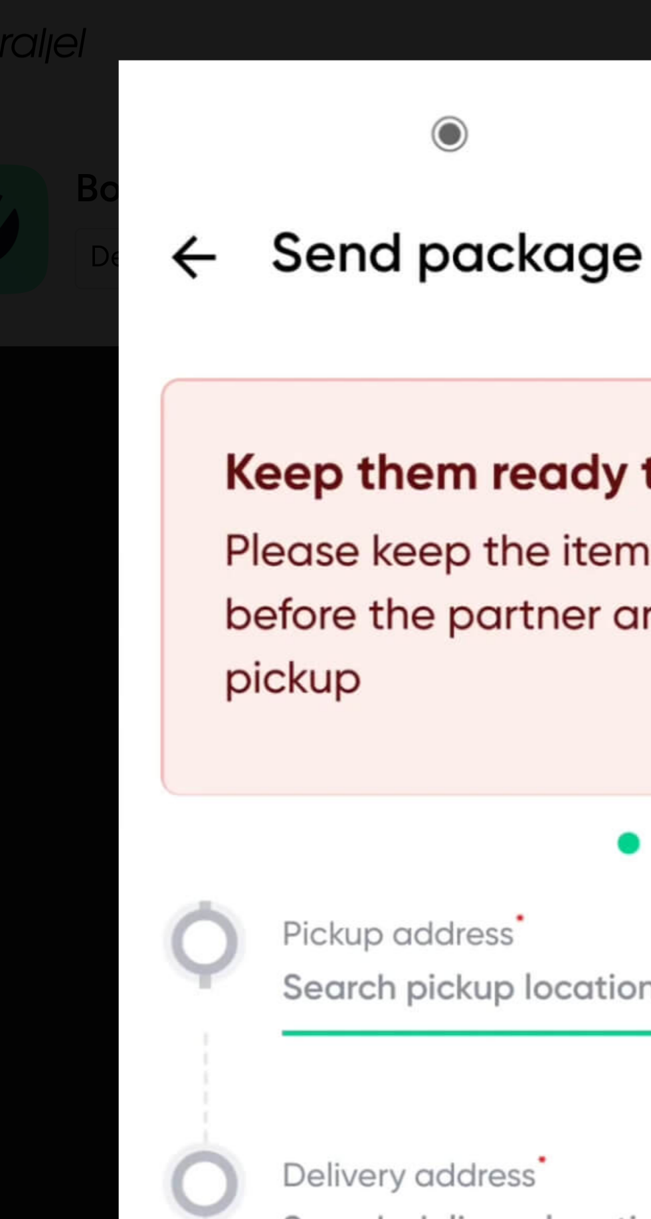
click at [110, 110] on img at bounding box center [325, 537] width 461 height 1024
